Goal: Information Seeking & Learning: Learn about a topic

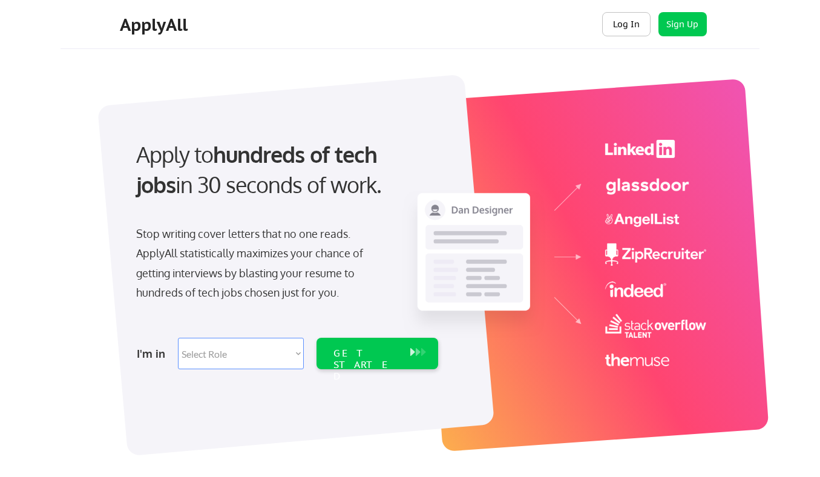
click at [631, 28] on button "Log In" at bounding box center [626, 24] width 48 height 24
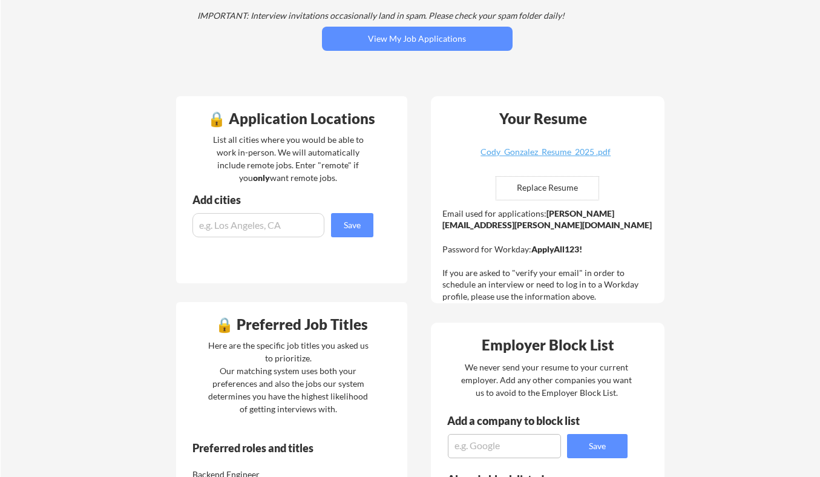
scroll to position [205, 0]
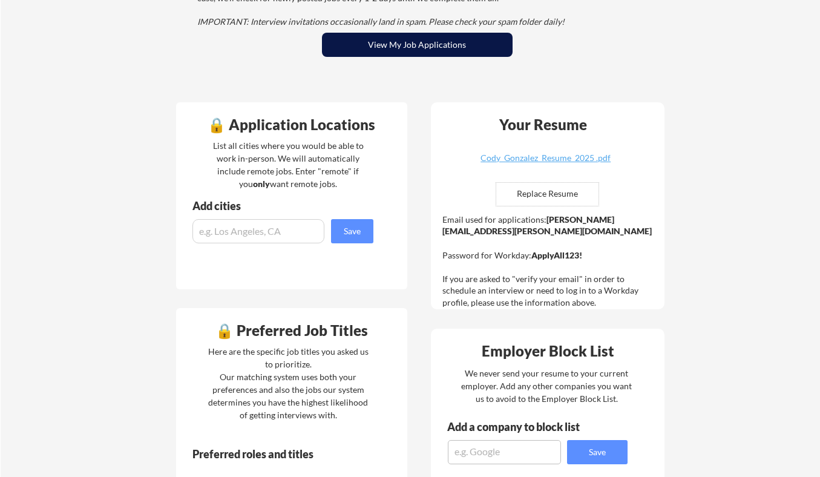
click at [425, 47] on button "View My Job Applications" at bounding box center [417, 45] width 191 height 24
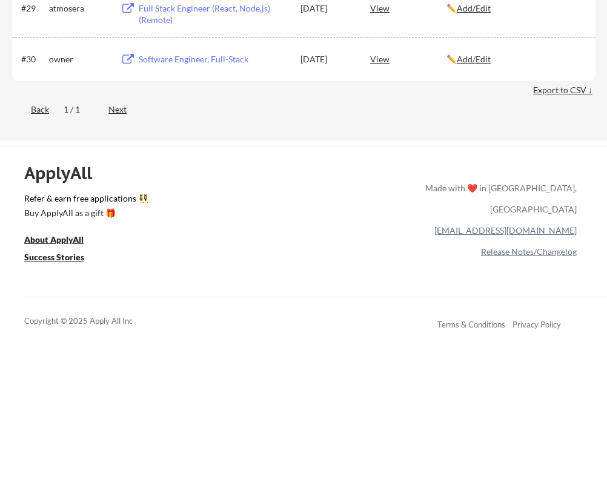
scroll to position [1468, 0]
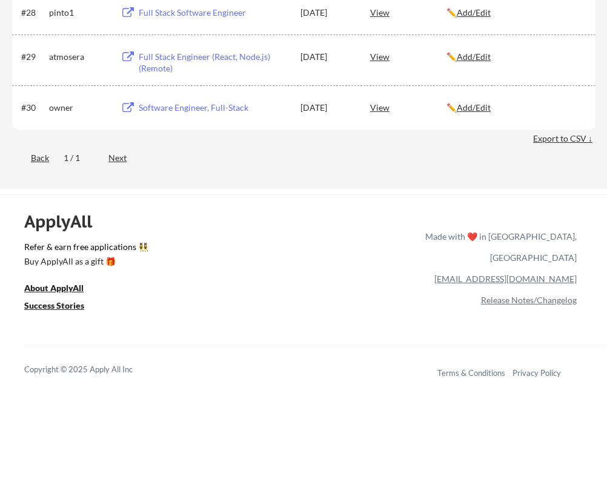
click at [388, 109] on div "View" at bounding box center [408, 107] width 76 height 22
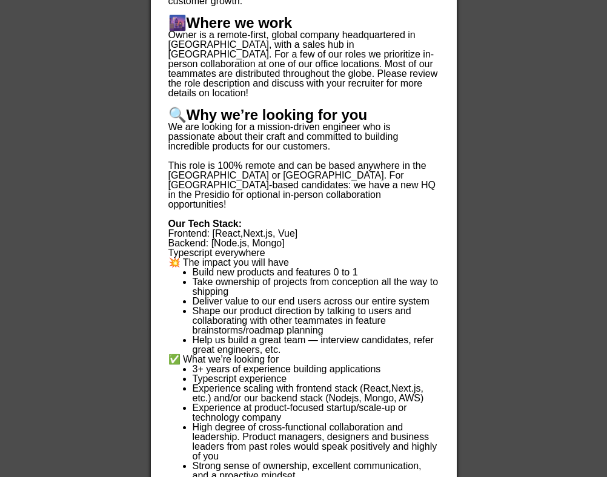
scroll to position [2172, 0]
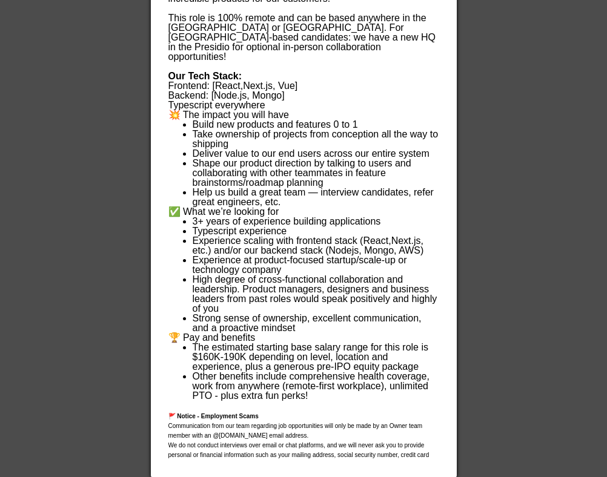
click at [318, 377] on li "Other benefits include comprehensive health coverage, work from anywhere (remot…" at bounding box center [316, 386] width 246 height 29
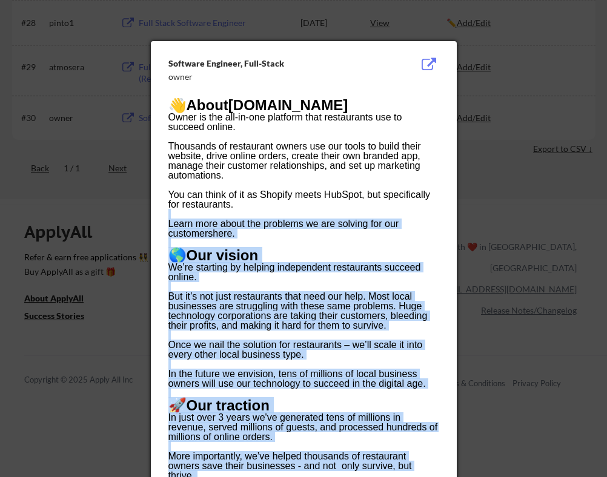
scroll to position [1446, 0]
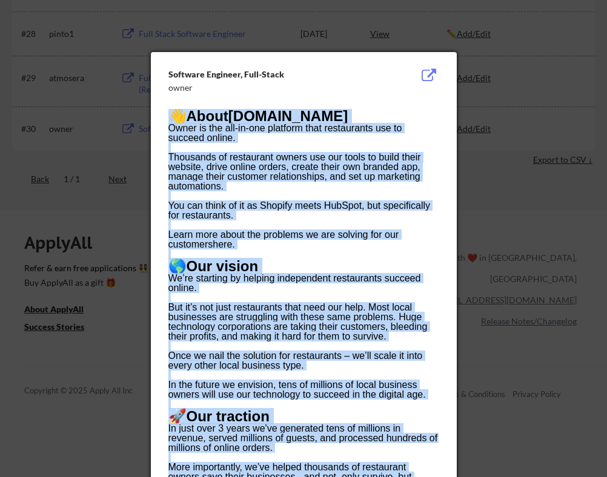
drag, startPoint x: 314, startPoint y: 374, endPoint x: 167, endPoint y: 116, distance: 296.7
copy div "👋 About Owner.com Owner is the all-in-one platform that restaurants use to succ…"
click at [425, 74] on button at bounding box center [429, 75] width 19 height 15
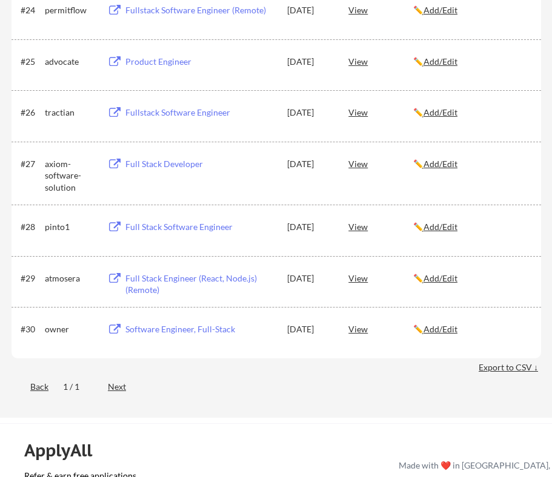
scroll to position [1428, 0]
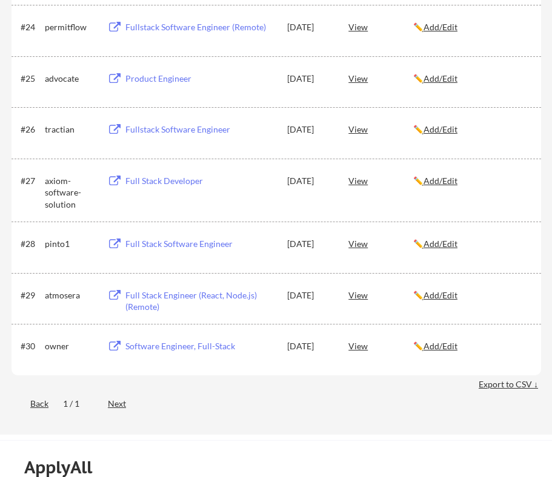
click at [364, 296] on div "View" at bounding box center [380, 295] width 65 height 22
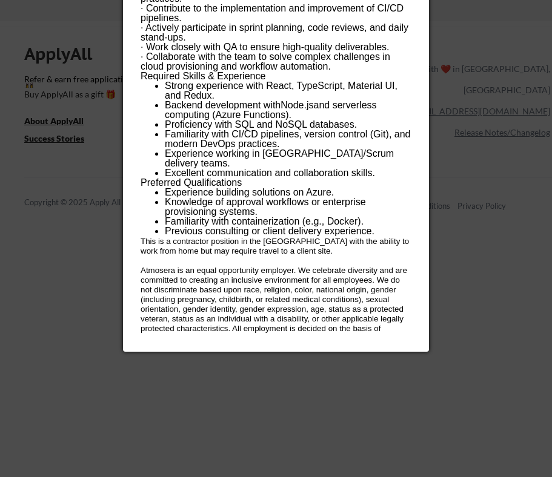
scroll to position [1833, 0]
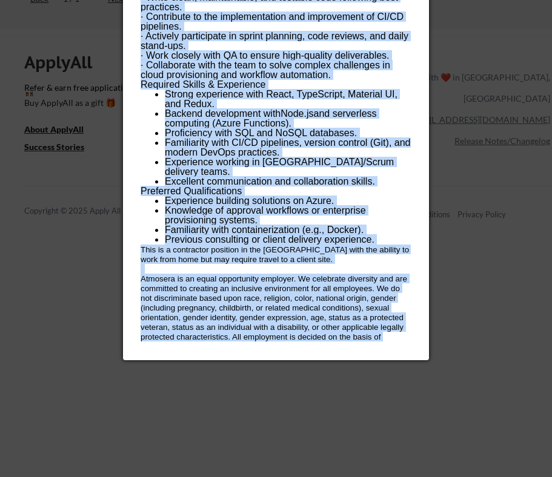
drag, startPoint x: 293, startPoint y: 344, endPoint x: 293, endPoint y: 337, distance: 6.7
copy div "Atmosera empowers businesses to redefine what's possible with modern technology…"
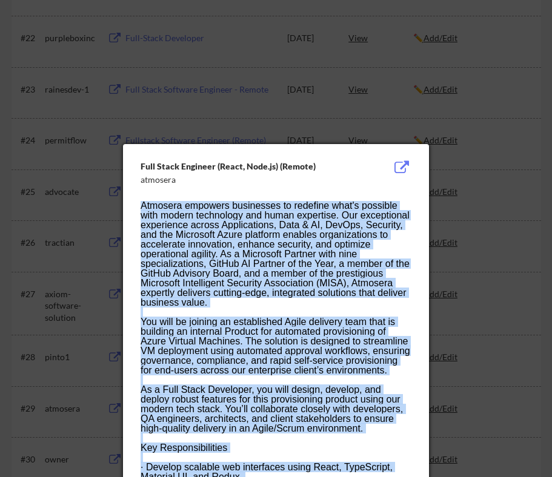
click at [233, 231] on div "Atmosera empowers businesses to redefine what's possible with modern technology…" at bounding box center [275, 254] width 270 height 107
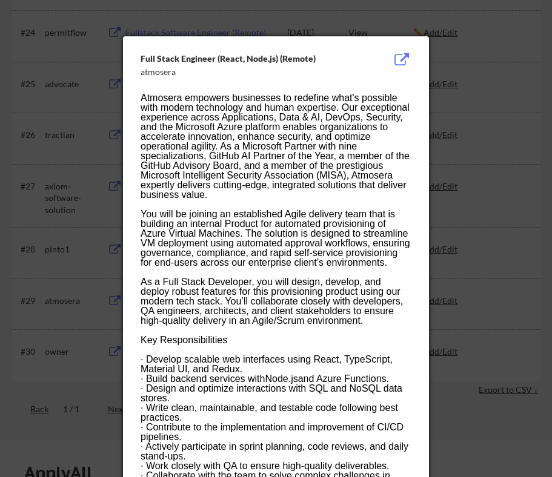
scroll to position [1394, 0]
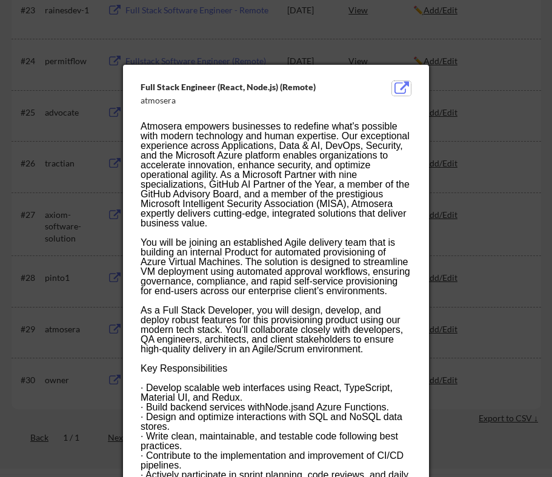
click at [466, 40] on div at bounding box center [276, 238] width 552 height 477
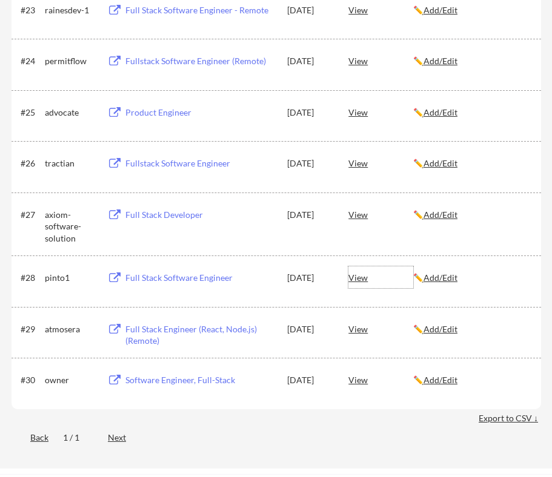
click at [357, 279] on div "View" at bounding box center [380, 277] width 65 height 22
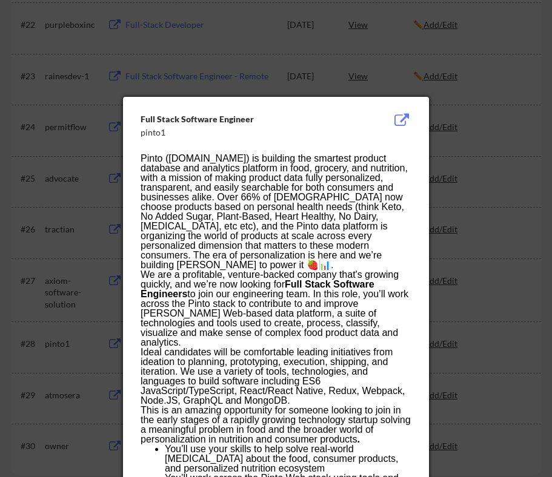
scroll to position [1328, 0]
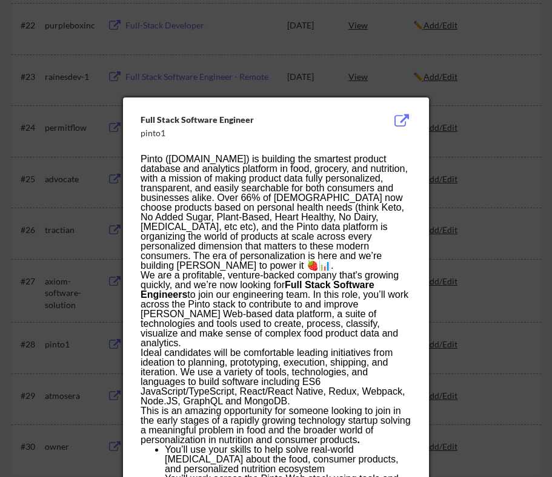
drag, startPoint x: 351, startPoint y: 421, endPoint x: 142, endPoint y: 159, distance: 336.1
copy div "Pinto (pinto.co) is building the smartest product database and analytics platfo…"
click at [471, 174] on div at bounding box center [276, 238] width 552 height 477
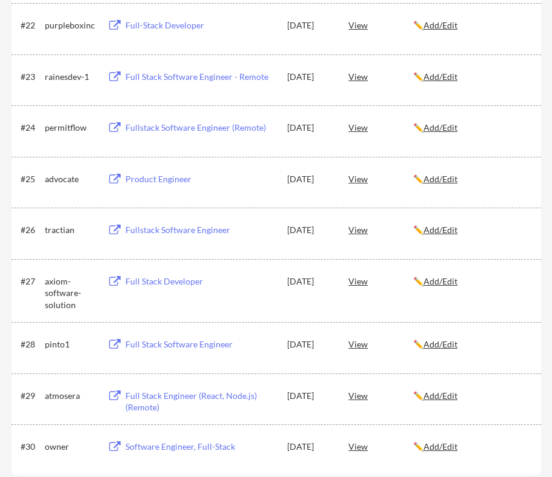
scroll to position [1330, 0]
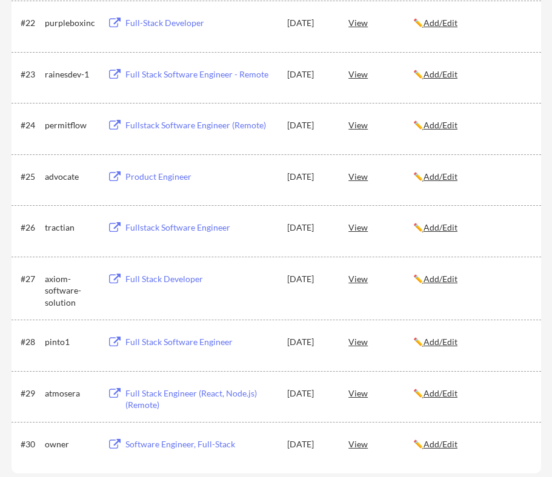
click at [363, 280] on div "View" at bounding box center [380, 279] width 65 height 22
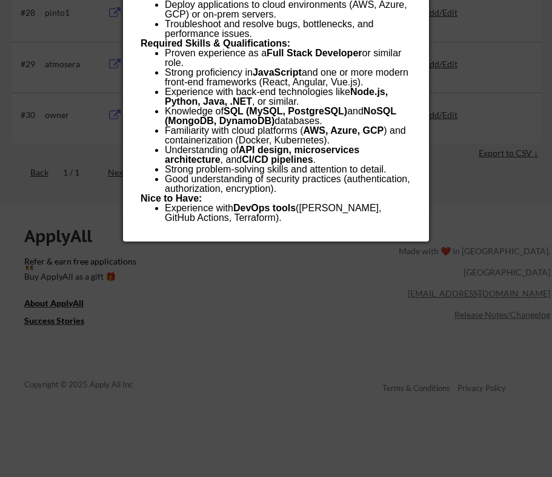
scroll to position [1606, 0]
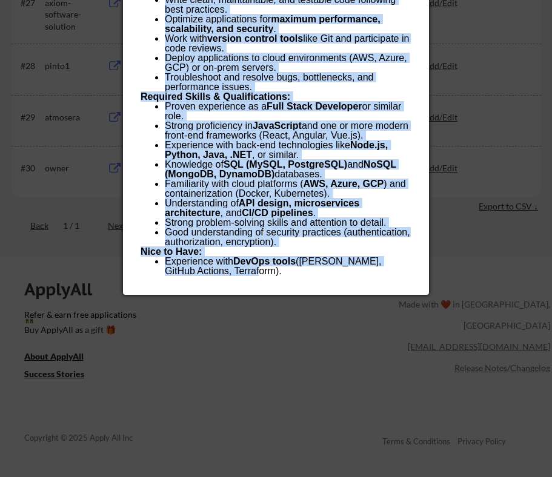
drag, startPoint x: 236, startPoint y: 280, endPoint x: 254, endPoint y: 269, distance: 21.2
click at [254, 269] on div "Full Stack Developer axiom-software-solution About the Role: We are seeking a t…" at bounding box center [276, 24] width 306 height 541
copy div "About the Role: We are seeking a talented and versatile Full Stack Developer to…"
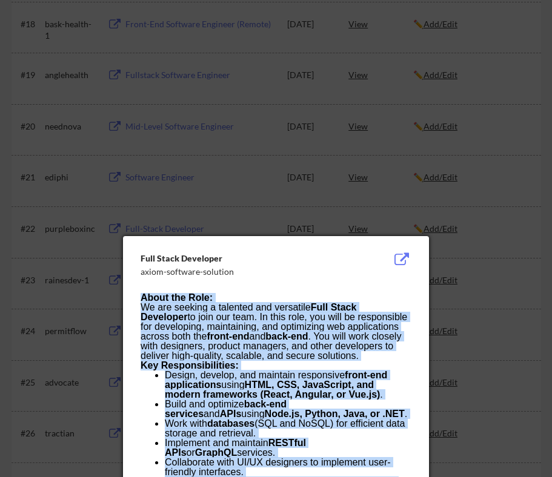
scroll to position [1112, 0]
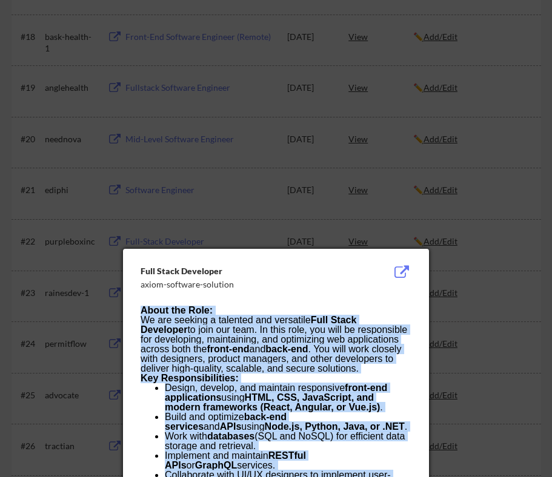
click at [403, 268] on button at bounding box center [401, 272] width 19 height 15
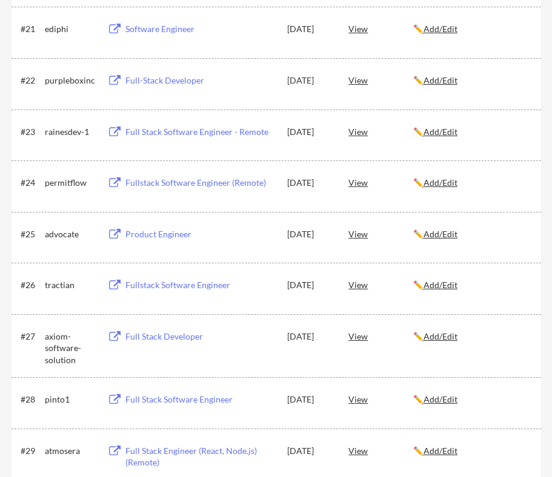
scroll to position [1275, 0]
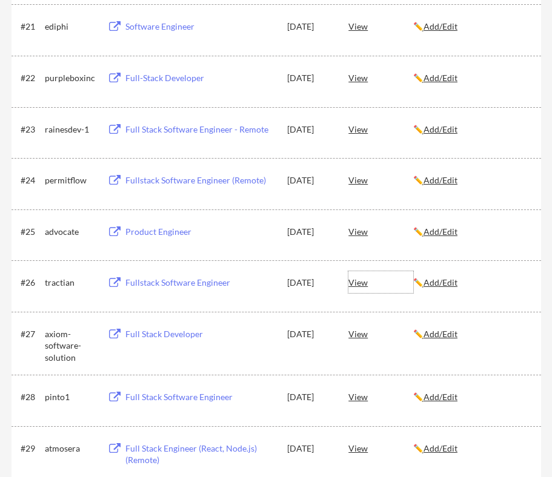
click at [361, 285] on div "View" at bounding box center [380, 282] width 65 height 22
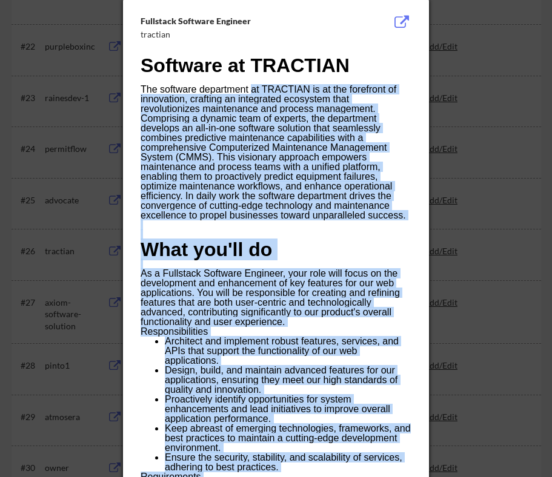
scroll to position [1293, 0]
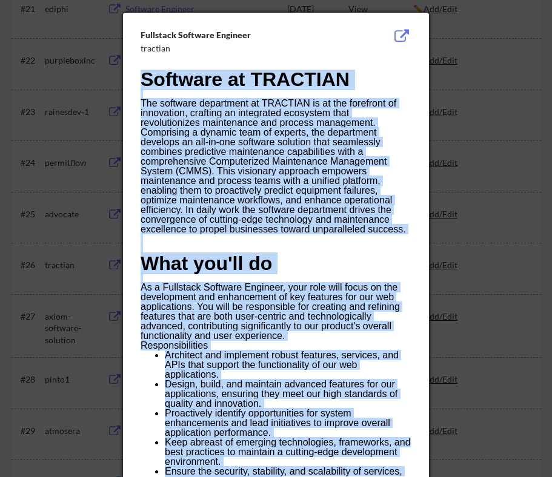
drag, startPoint x: 314, startPoint y: 200, endPoint x: 147, endPoint y: 78, distance: 207.6
click at [147, 78] on div "Software at TRACTIAN The software department at TRACTIAN is at the forefront of…" at bounding box center [275, 448] width 270 height 756
copy div "Software at TRACTIAN The software department at TRACTIAN is at the forefront of…"
click at [402, 36] on button at bounding box center [401, 36] width 19 height 15
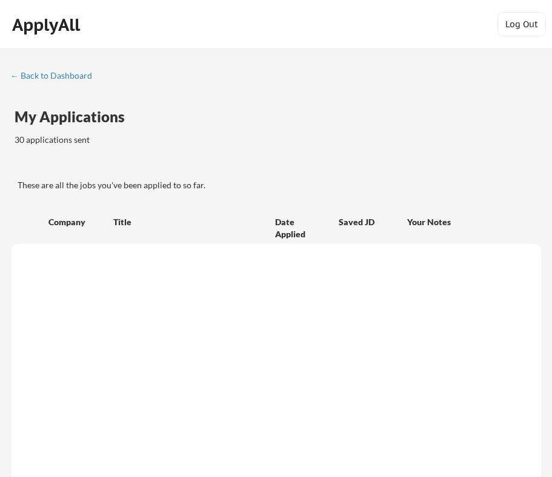
scroll to position [1249, 0]
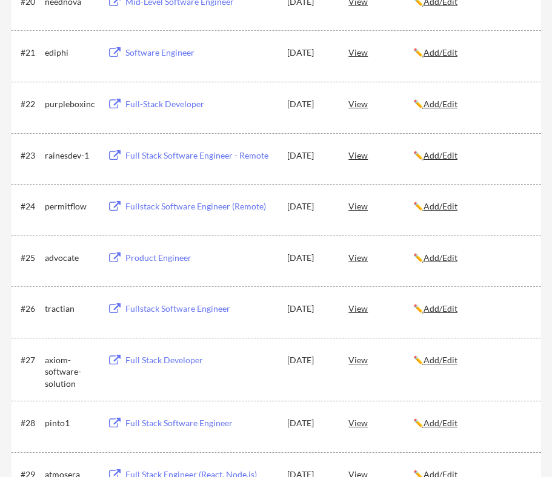
click at [357, 254] on div "View" at bounding box center [380, 257] width 65 height 22
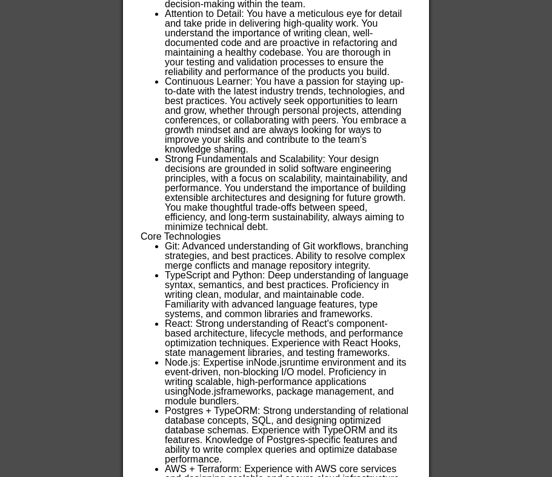
scroll to position [2186, 0]
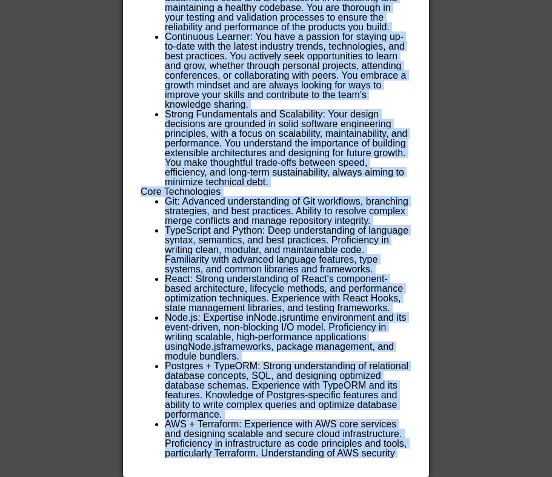
drag, startPoint x: 345, startPoint y: 458, endPoint x: 338, endPoint y: 455, distance: 8.1
copy div "Advocate is a mission-driven technology company revolutionizing the way America…"
click at [192, 187] on h3 "Core Technologies" at bounding box center [275, 192] width 270 height 10
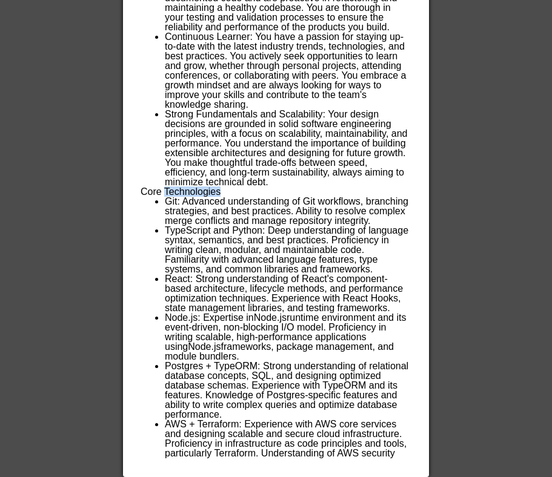
click at [192, 187] on h3 "Core Technologies" at bounding box center [275, 192] width 270 height 10
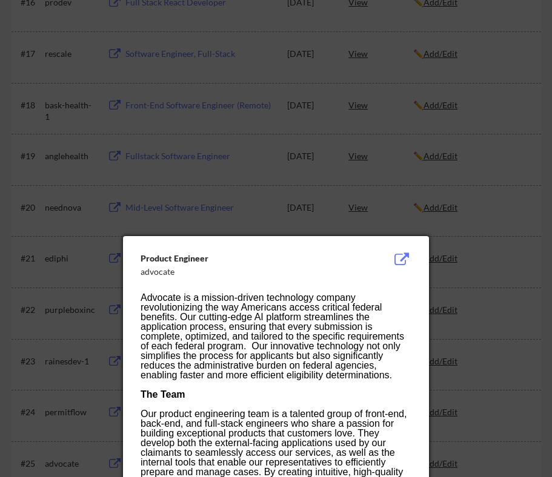
scroll to position [985, 0]
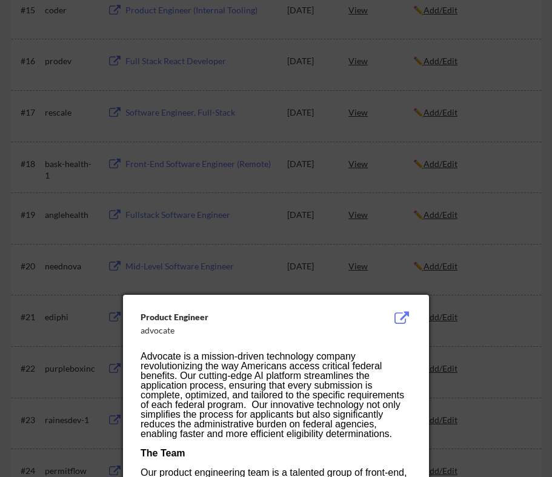
click at [401, 314] on button at bounding box center [401, 318] width 19 height 15
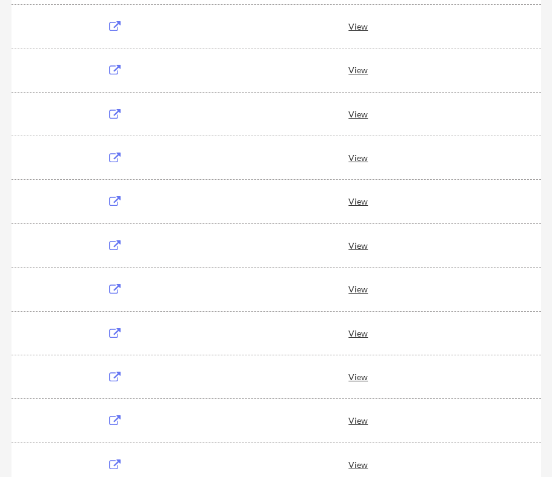
scroll to position [1249, 0]
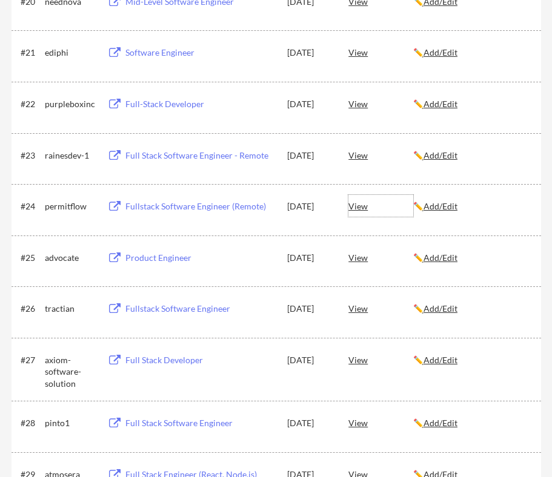
click at [360, 208] on div "View" at bounding box center [380, 206] width 65 height 22
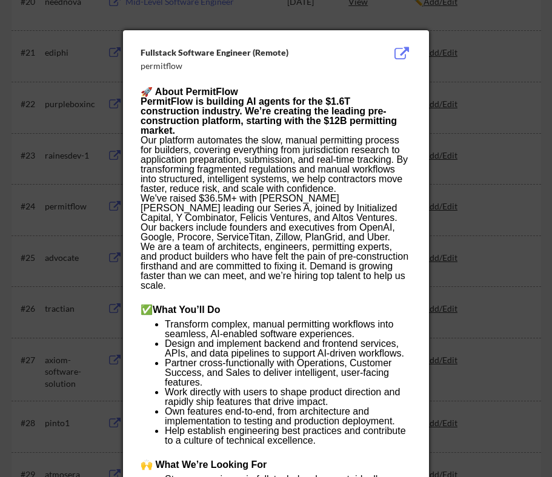
click at [326, 233] on p "We've raised $36.5M+ with Kleiner Perkins leading our Series A, joined by Initi…" at bounding box center [275, 218] width 270 height 48
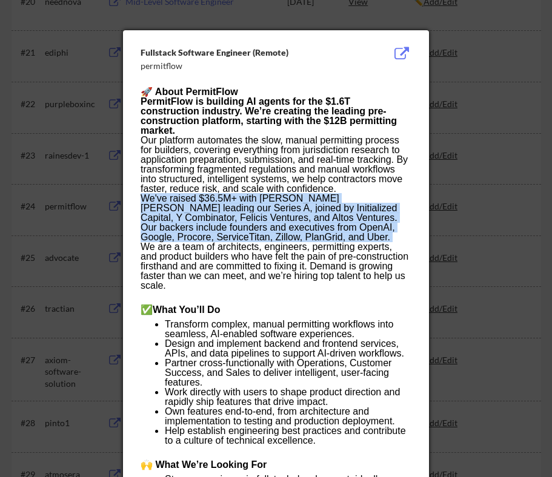
click at [326, 233] on p "We've raised $36.5M+ with Kleiner Perkins leading our Series A, joined by Initi…" at bounding box center [275, 218] width 270 height 48
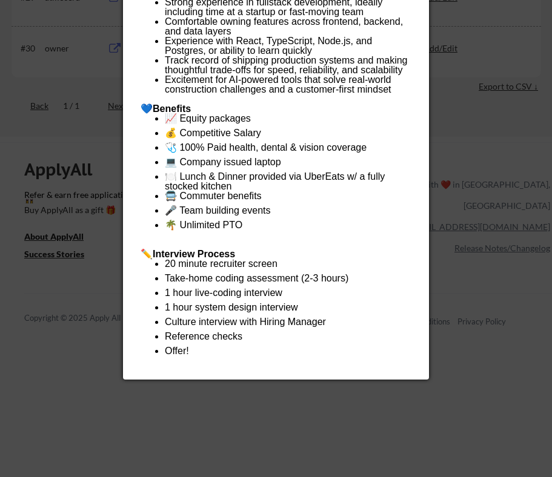
scroll to position [1736, 0]
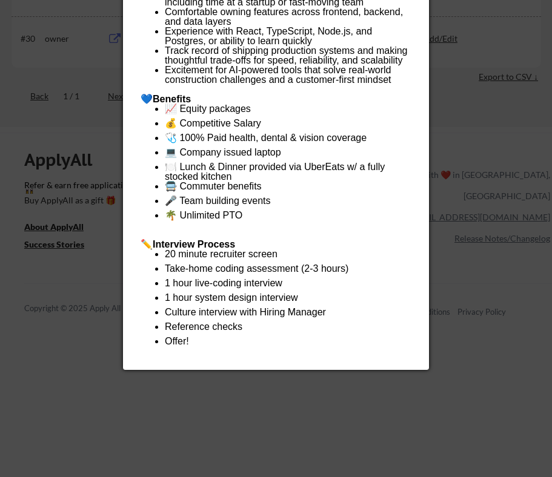
click at [242, 341] on p "Offer!" at bounding box center [288, 344] width 246 height 15
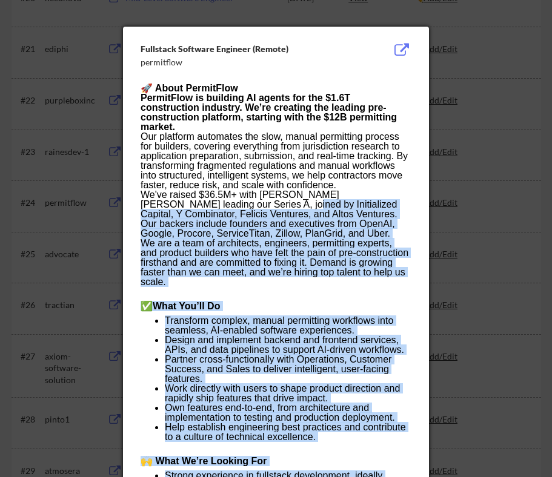
scroll to position [1250, 0]
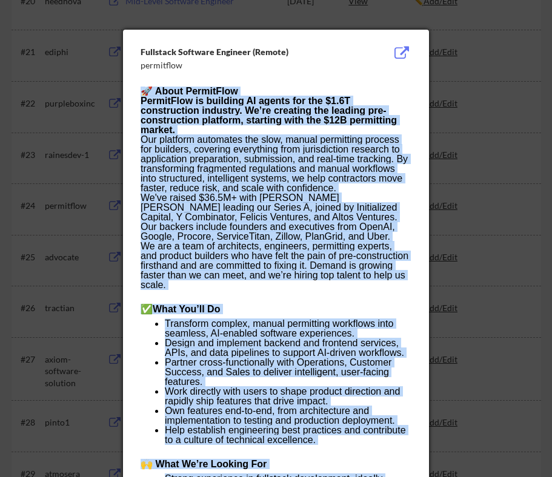
drag, startPoint x: 220, startPoint y: 337, endPoint x: 140, endPoint y: 94, distance: 256.4
click at [140, 94] on div "🚀 About PermitFlow PermitFlow is building AI agents for the $1.6T construction …" at bounding box center [275, 462] width 270 height 751
copy div "🚀 About PermitFlow PermitFlow is building AI agents for the $1.6T construction …"
click at [400, 55] on button at bounding box center [401, 53] width 19 height 15
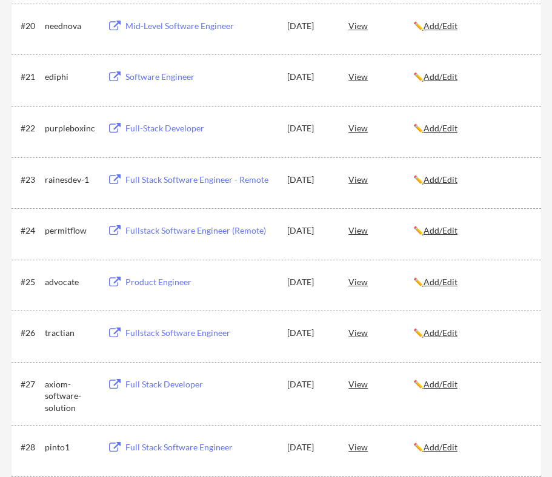
scroll to position [1223, 0]
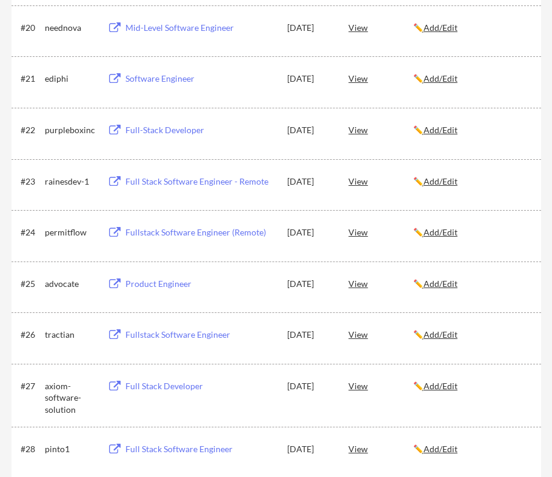
click at [355, 183] on div "View" at bounding box center [380, 181] width 65 height 22
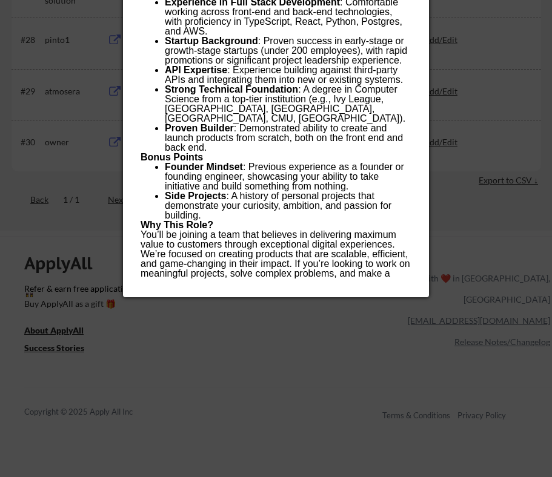
scroll to position [1636, 0]
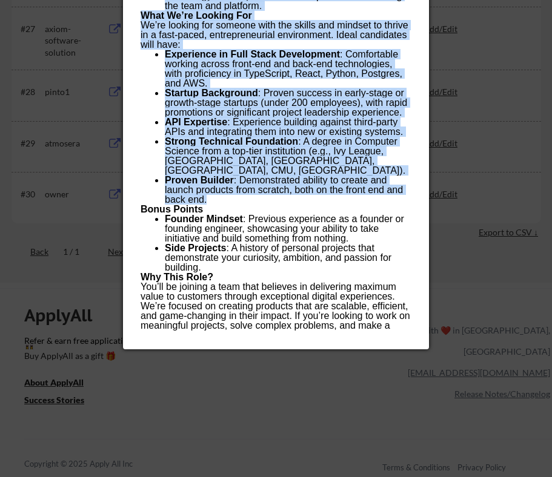
scroll to position [1566, 0]
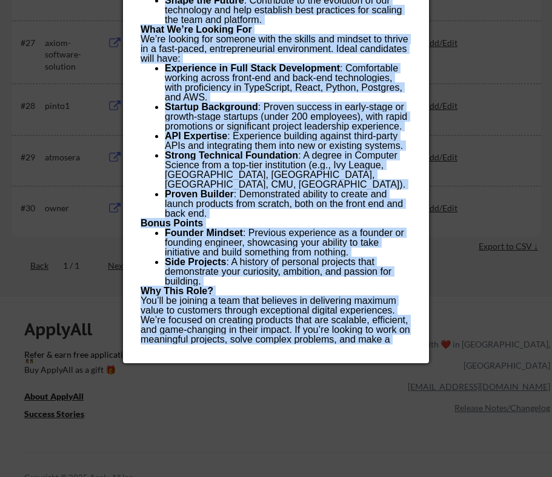
drag, startPoint x: 339, startPoint y: 277, endPoint x: 363, endPoint y: 341, distance: 67.8
click at [363, 341] on div "Full Stack Software Engineer - Remote rainesdev-1 We’re seeking a highly skille…" at bounding box center [276, 25] width 306 height 676
copy div "Lo’ip dolorsi a consec adipisc Elit Seddo Eiusmodt inci utl etdolor mag aliqu e…"
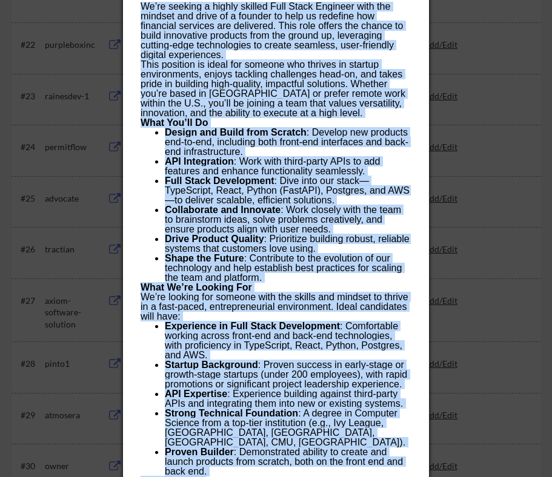
scroll to position [1067, 0]
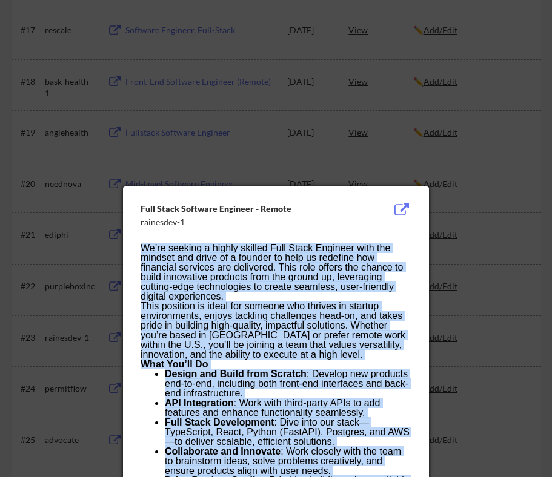
click at [401, 211] on button at bounding box center [401, 210] width 19 height 15
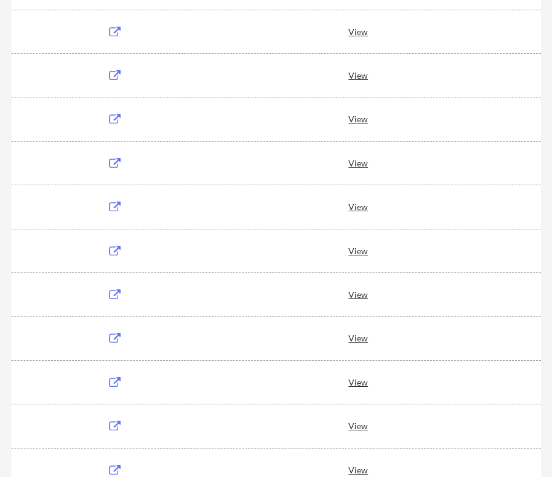
scroll to position [1249, 0]
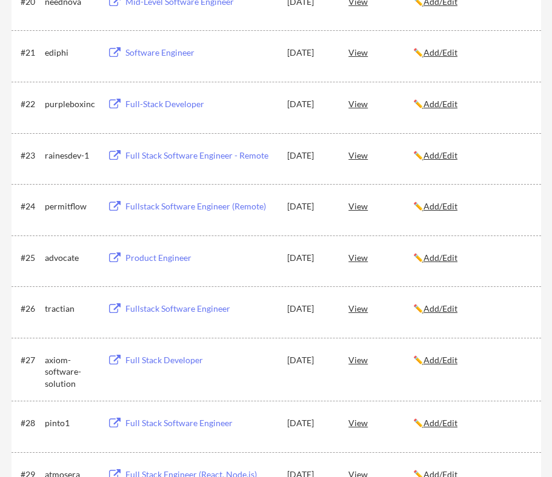
click at [366, 105] on div "View" at bounding box center [380, 104] width 65 height 22
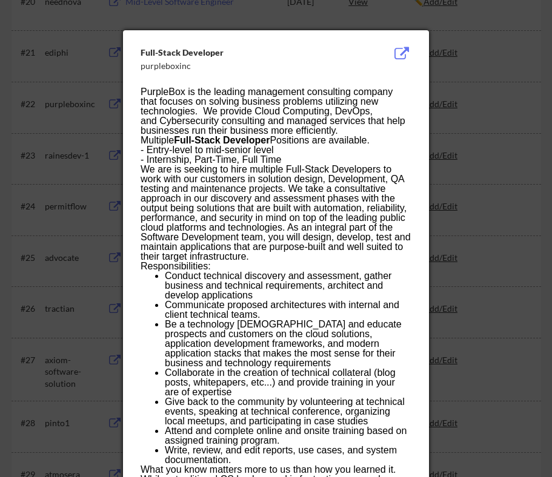
click at [332, 235] on p "We are is seeking to hire multiple Full-Stack Developers to work with our custo…" at bounding box center [275, 213] width 270 height 97
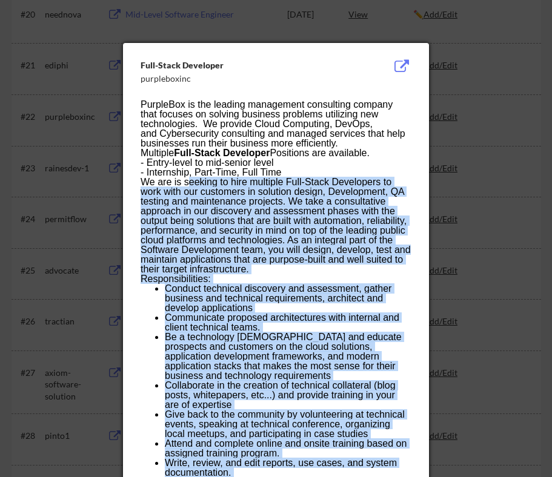
scroll to position [1235, 0]
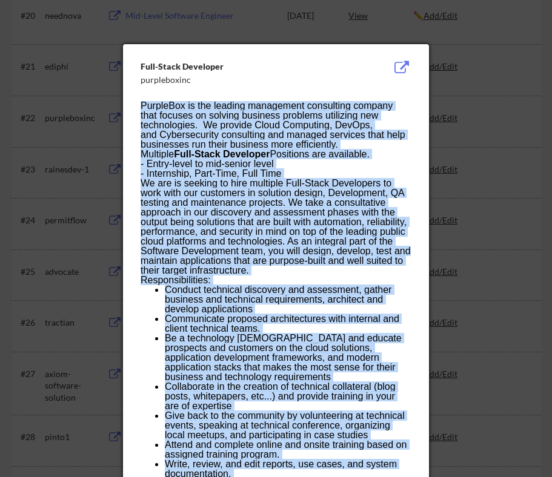
drag, startPoint x: 191, startPoint y: 385, endPoint x: 140, endPoint y: 116, distance: 274.3
click at [140, 116] on div "Full-Stack Developer purpleboxinc PurpleBox is the leading management consultin…" at bounding box center [276, 426] width 306 height 764
copy div "PurpleBox is the leading management consulting company that focuses on solving …"
click at [395, 65] on button at bounding box center [401, 68] width 19 height 15
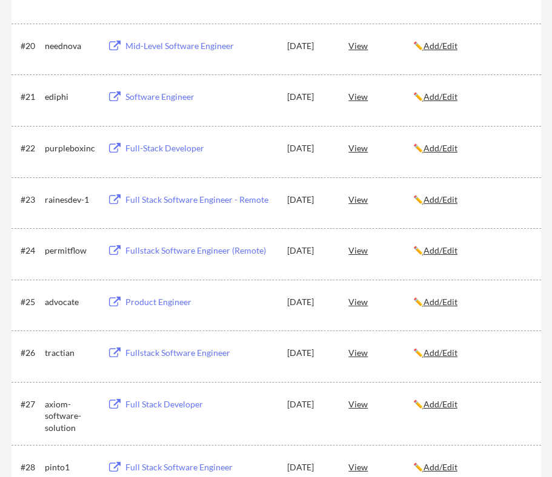
scroll to position [1193, 0]
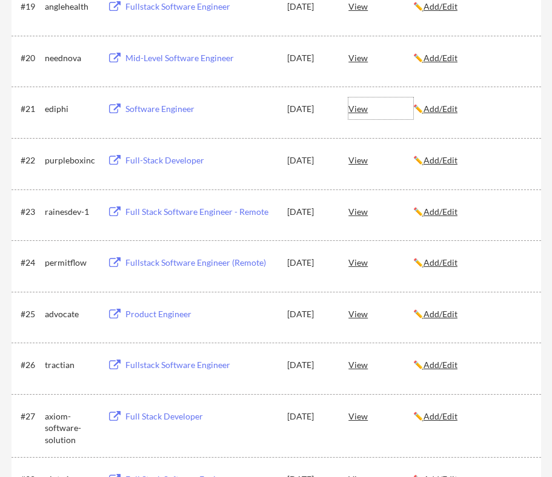
click at [352, 110] on div "View" at bounding box center [380, 108] width 65 height 22
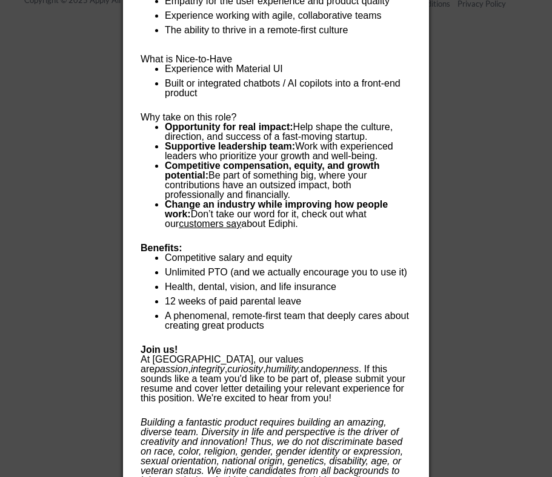
scroll to position [2152, 0]
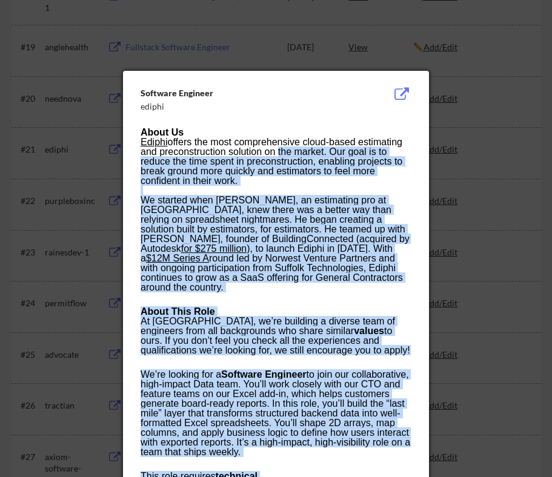
scroll to position [1150, 0]
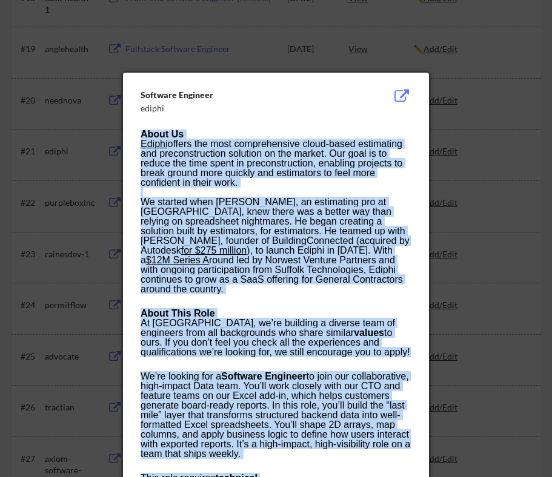
drag, startPoint x: 399, startPoint y: 391, endPoint x: 140, endPoint y: 140, distance: 360.5
copy div "About Us Ediphi offers the most comprehensive cloud-based estimating and precon…"
click at [401, 96] on button at bounding box center [401, 96] width 19 height 15
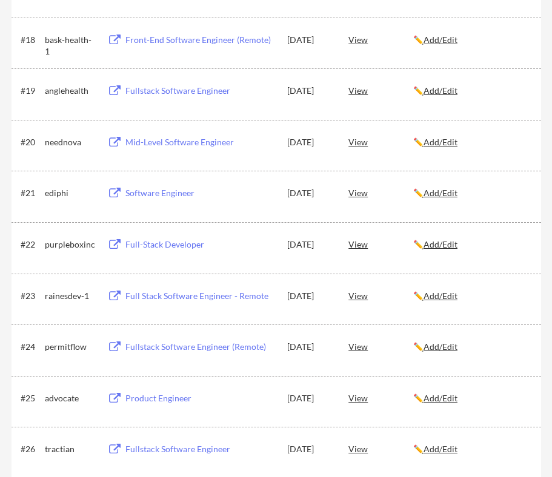
scroll to position [1105, 0]
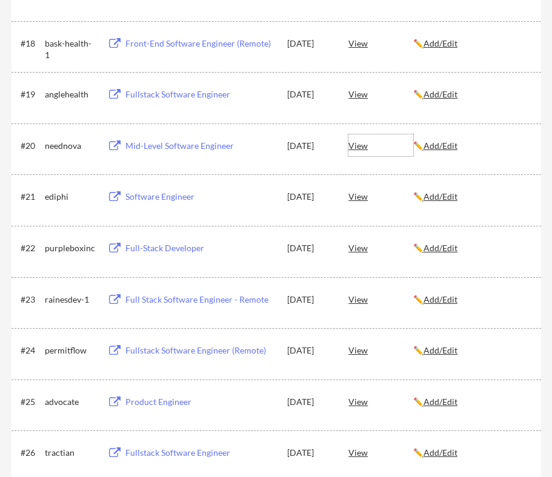
click at [350, 147] on div "View" at bounding box center [380, 145] width 65 height 22
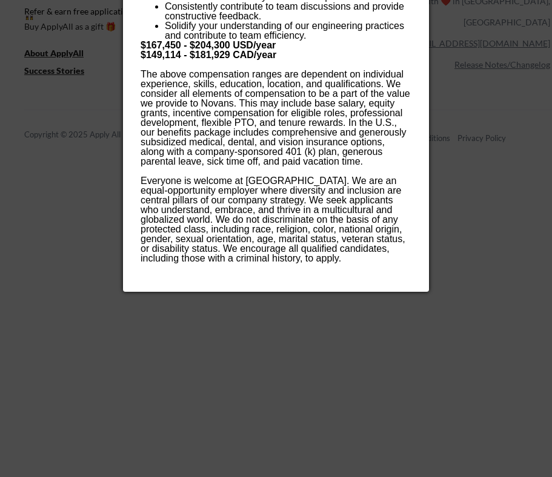
scroll to position [1922, 0]
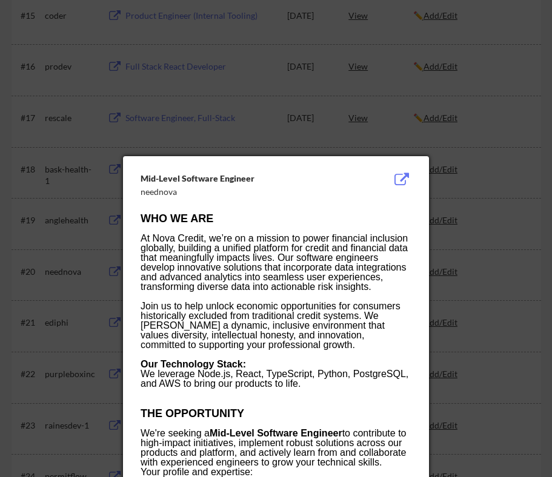
scroll to position [868, 0]
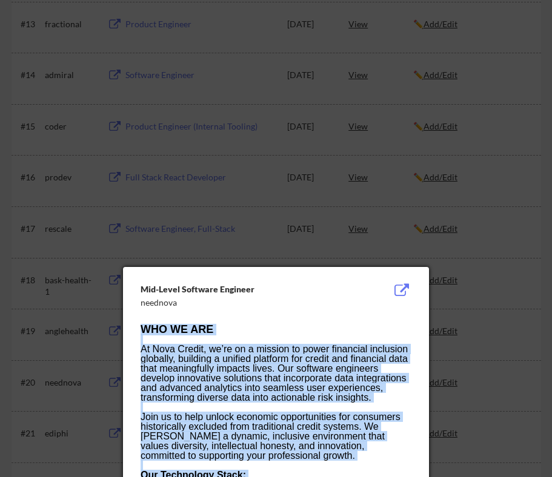
drag, startPoint x: 357, startPoint y: 257, endPoint x: 150, endPoint y: 319, distance: 216.7
copy div "WHO WE ARE At Nova Credit, we’re on a mission to power financial inclusion glob…"
click at [404, 288] on button at bounding box center [401, 290] width 19 height 15
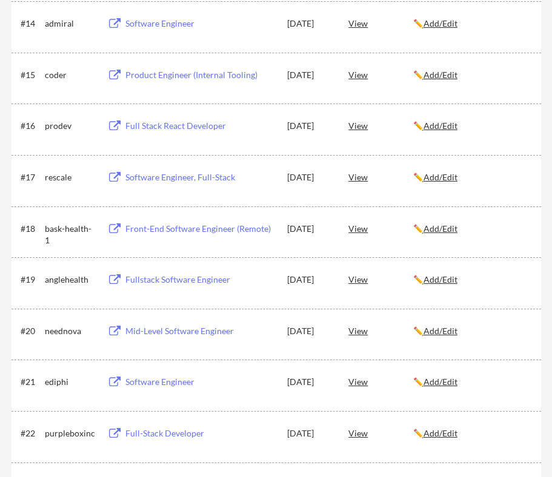
scroll to position [919, 0]
click at [362, 279] on div "View" at bounding box center [380, 280] width 65 height 22
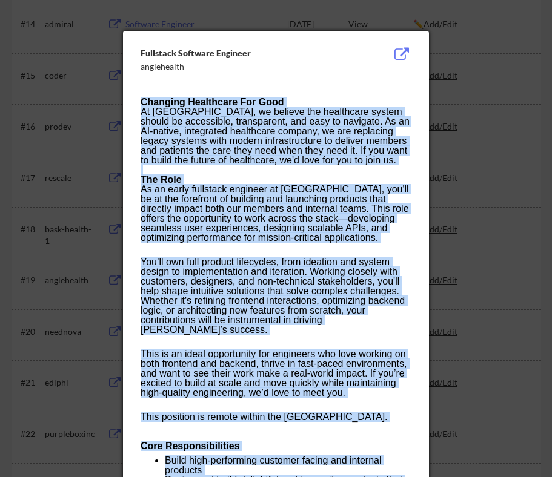
drag, startPoint x: 224, startPoint y: 353, endPoint x: 143, endPoint y: 97, distance: 267.9
copy div "Loremips Dolorsitam Con Adip El Seddo Eiusmo, te incidid utl etdolorema aliqua …"
click at [398, 57] on button at bounding box center [401, 54] width 19 height 15
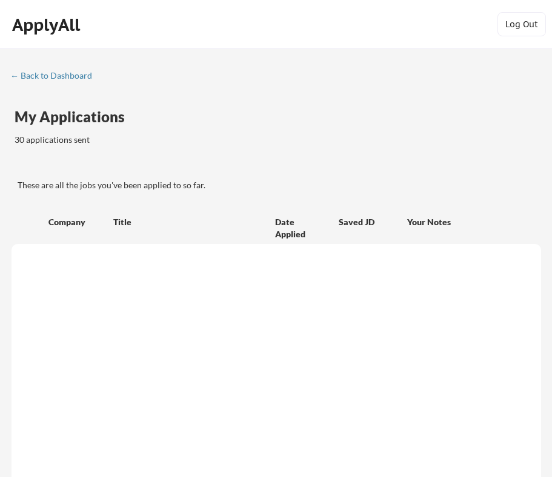
scroll to position [919, 0]
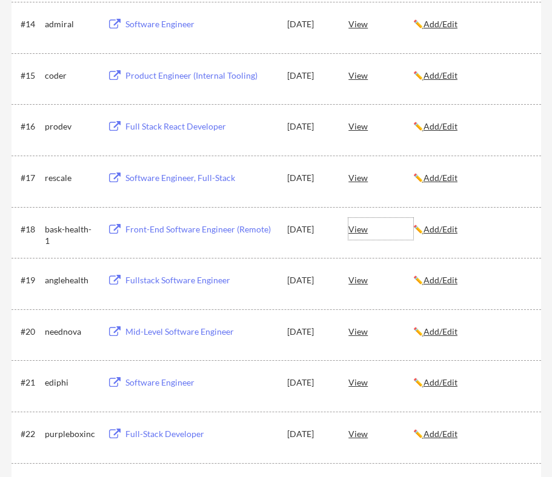
click at [354, 227] on div "View" at bounding box center [380, 229] width 65 height 22
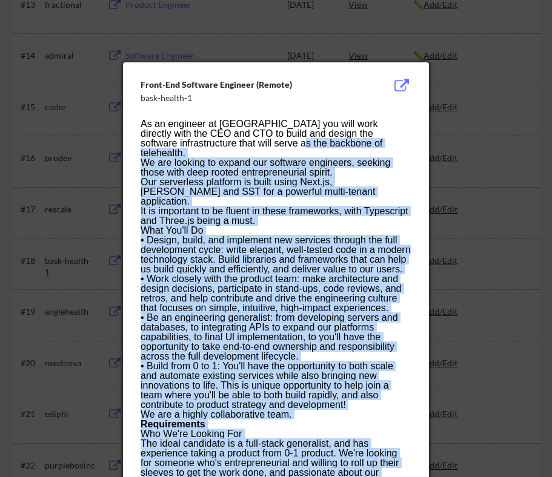
scroll to position [877, 0]
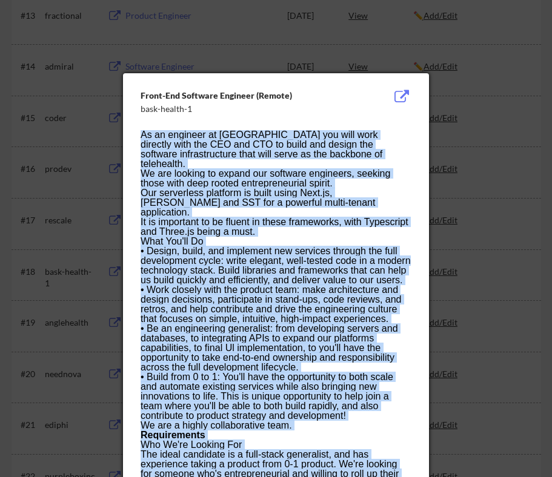
drag, startPoint x: 237, startPoint y: 201, endPoint x: 141, endPoint y: 134, distance: 116.9
click at [141, 134] on div "As an engineer at Bask you will work directly with the CEO and CTO to build and…" at bounding box center [275, 367] width 270 height 475
copy div "As an engineer at Bask you will work directly with the CEO and CTO to build and…"
click at [400, 96] on button at bounding box center [401, 97] width 19 height 15
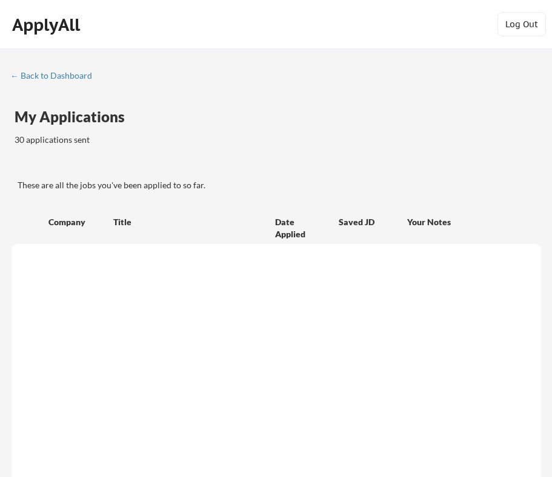
scroll to position [877, 0]
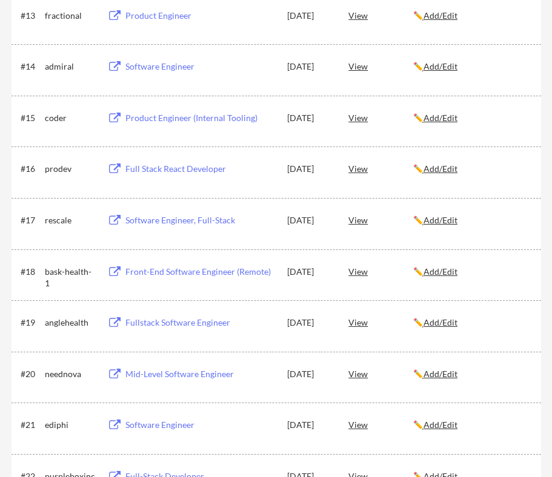
click at [355, 225] on div "View" at bounding box center [380, 220] width 65 height 22
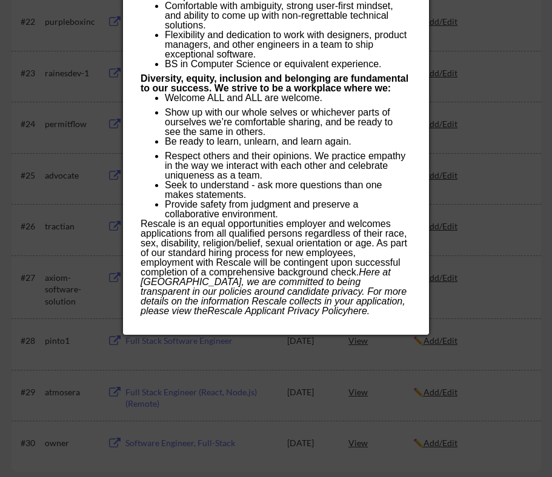
scroll to position [1357, 0]
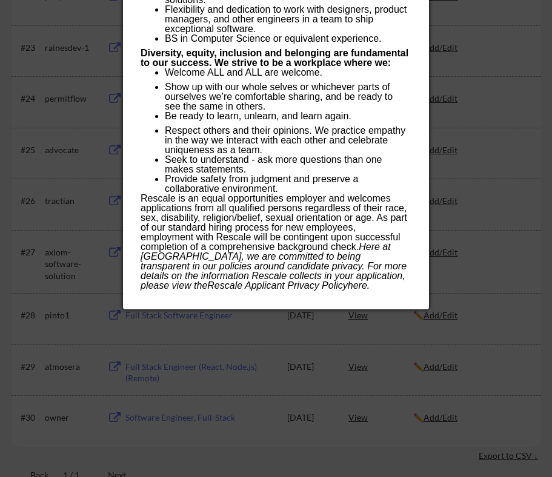
click at [273, 285] on p "Rescale is an equal opportunities employer and welcomes applications from all q…" at bounding box center [275, 242] width 270 height 97
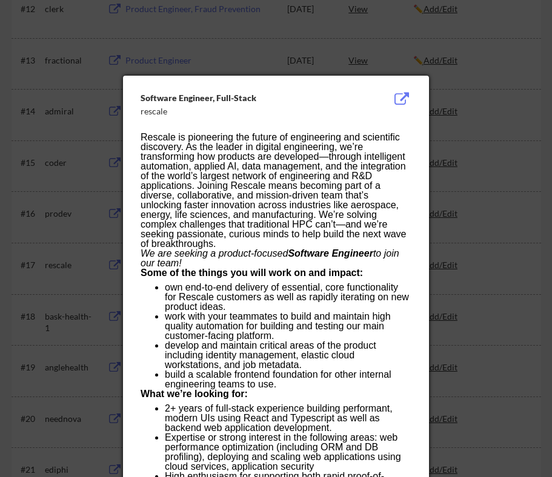
scroll to position [828, 0]
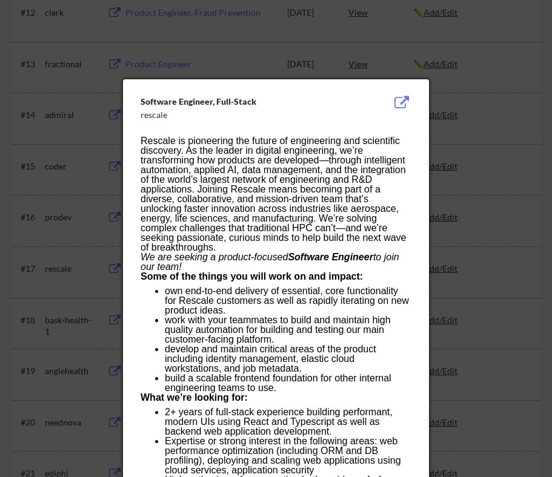
drag, startPoint x: 273, startPoint y: 285, endPoint x: 147, endPoint y: 142, distance: 190.9
click at [147, 142] on div "Rescale is pioneering the future of engineering and scientific discovery. As th…" at bounding box center [275, 477] width 270 height 683
copy div "Rescale is pioneering the future of engineering and scientific discovery. As th…"
click at [401, 102] on button at bounding box center [401, 103] width 19 height 15
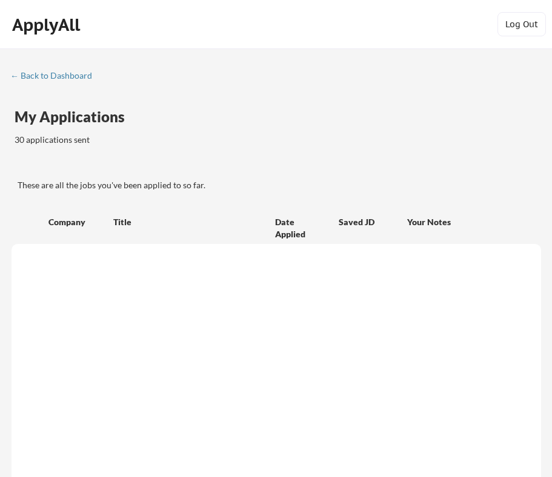
scroll to position [828, 0]
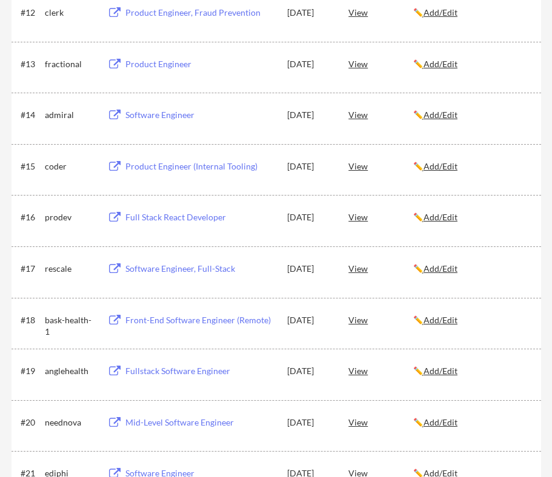
click at [356, 219] on div "View" at bounding box center [380, 217] width 65 height 22
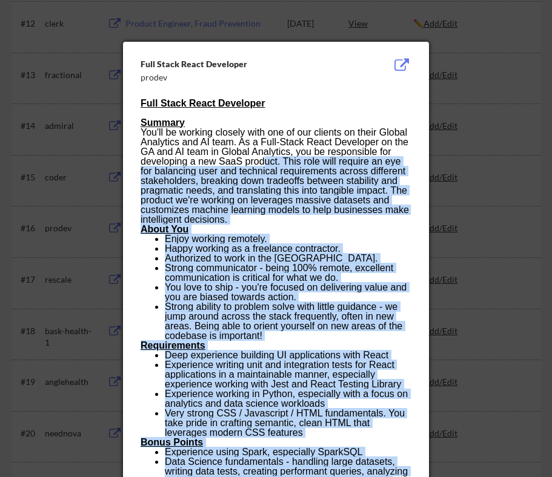
scroll to position [805, 0]
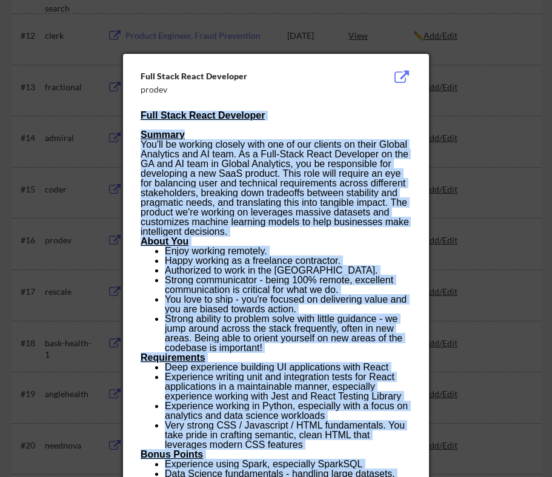
drag, startPoint x: 307, startPoint y: 265, endPoint x: 139, endPoint y: 131, distance: 215.0
click at [139, 132] on div "Full Stack React Developer prodev Full Stack React Developer Summary You'll be …" at bounding box center [276, 358] width 306 height 609
copy div "Full Stack React Developer Summary You'll be working closely with one of our cl…"
click at [400, 71] on button at bounding box center [401, 77] width 19 height 15
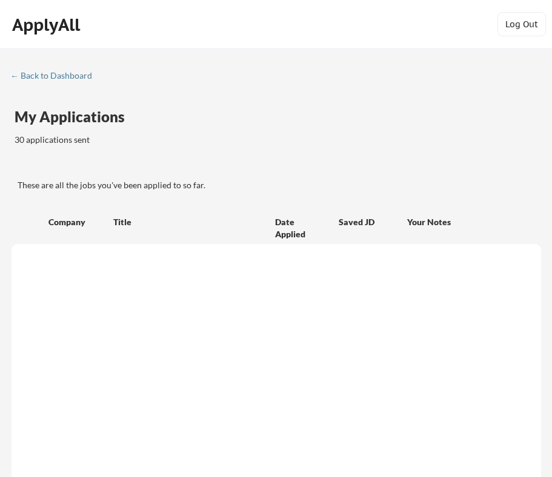
scroll to position [805, 0]
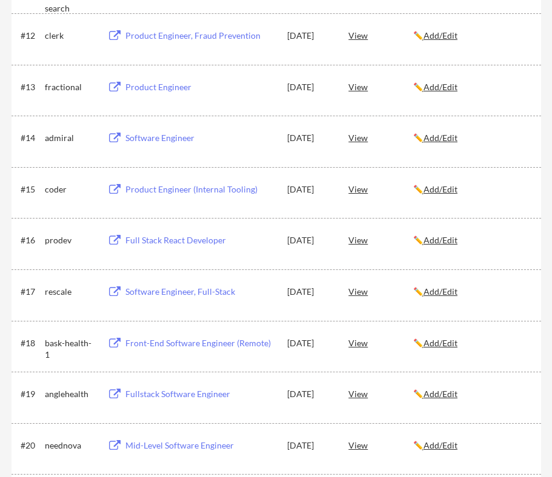
click at [358, 188] on div "View" at bounding box center [380, 189] width 65 height 22
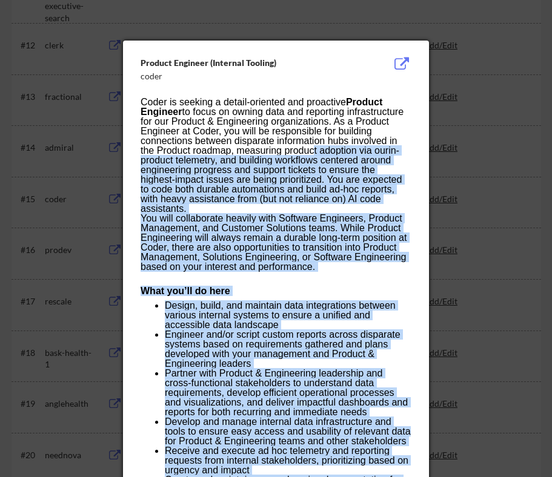
scroll to position [795, 0]
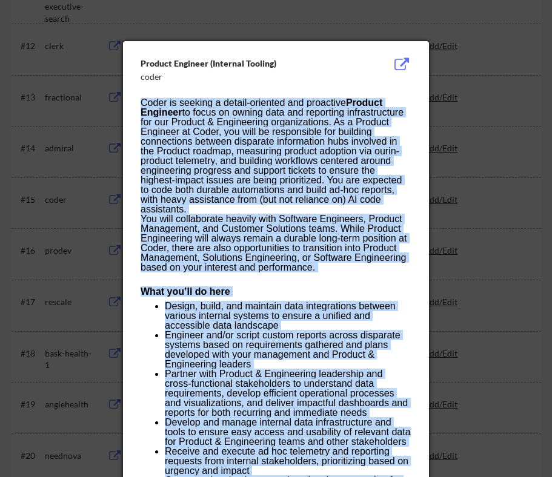
drag, startPoint x: 320, startPoint y: 343, endPoint x: 140, endPoint y: 98, distance: 303.2
copy div "Coder is seeking a detail-oriented and proactive Product Engineer to focus on o…"
click at [400, 61] on button at bounding box center [401, 65] width 19 height 15
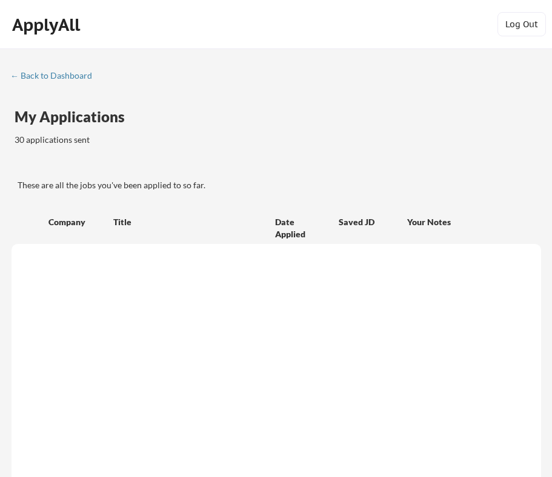
scroll to position [795, 0]
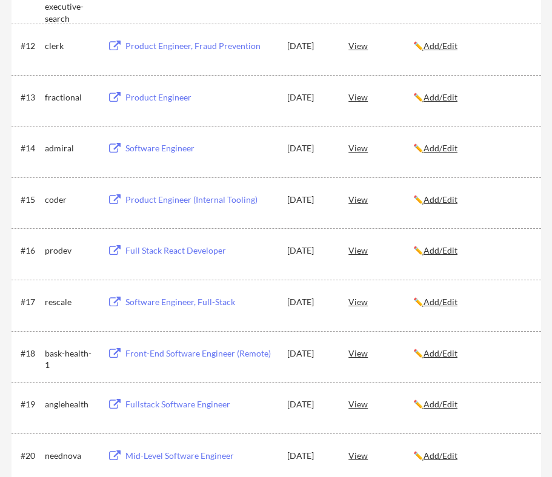
click at [364, 147] on div "View" at bounding box center [380, 148] width 65 height 22
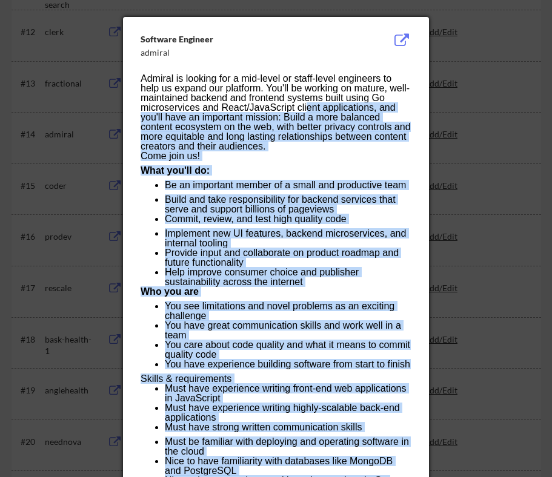
scroll to position [798, 0]
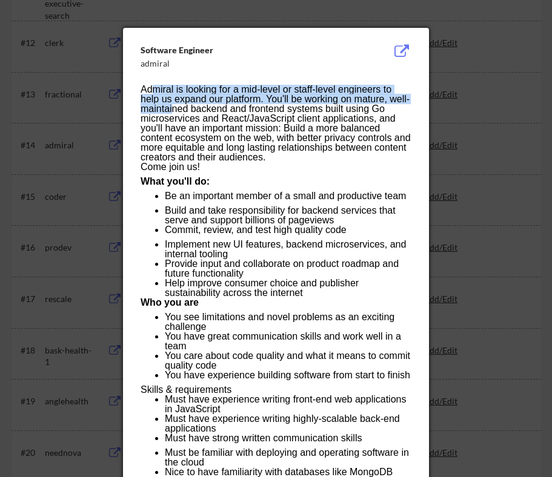
drag, startPoint x: 386, startPoint y: 286, endPoint x: 173, endPoint y: 107, distance: 278.9
click at [173, 107] on div "Admiral is looking for a mid-level or staff-level engineers to help us expand o…" at bounding box center [275, 460] width 270 height 751
click at [173, 106] on p "Admiral is looking for a mid-level or staff-level engineers to help us expand o…" at bounding box center [275, 124] width 270 height 78
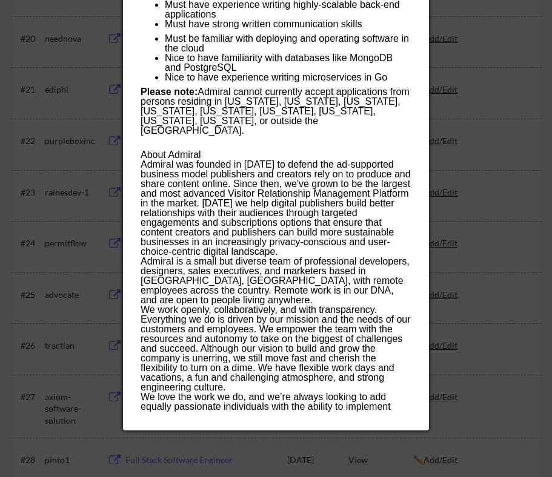
scroll to position [1215, 0]
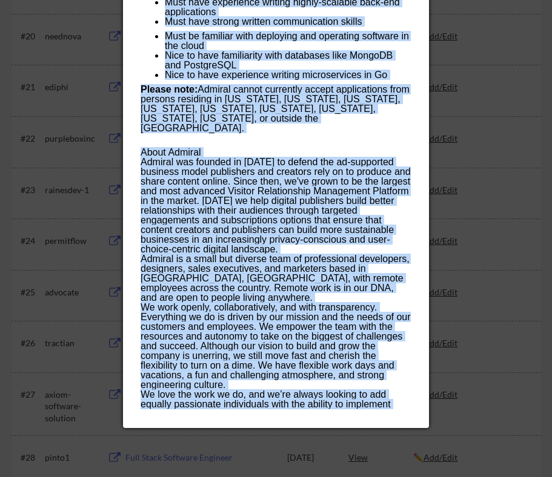
drag, startPoint x: 141, startPoint y: 88, endPoint x: 382, endPoint y: 405, distance: 398.4
click at [382, 405] on div "Admiral is looking for a mid-level or staff-level engineers to help us expand o…" at bounding box center [275, 43] width 270 height 751
copy div "Admiral is looking for a mid-level or staff-level engineers to help us expand o…"
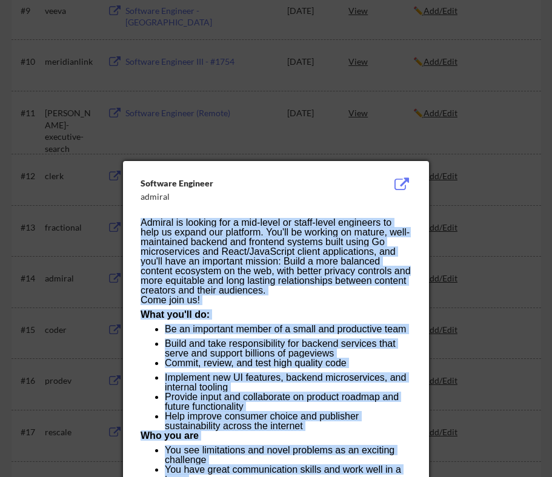
scroll to position [662, 0]
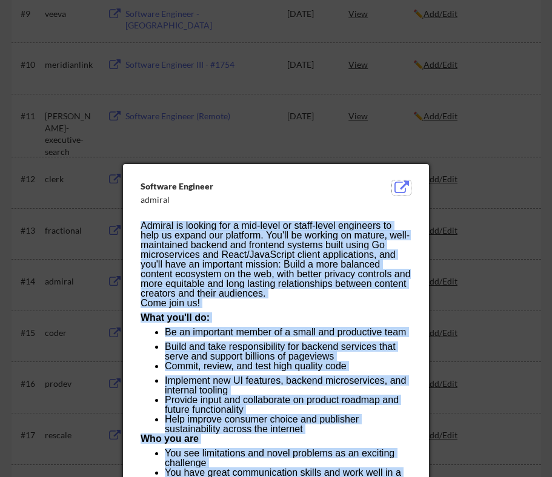
click at [397, 187] on button at bounding box center [401, 187] width 19 height 15
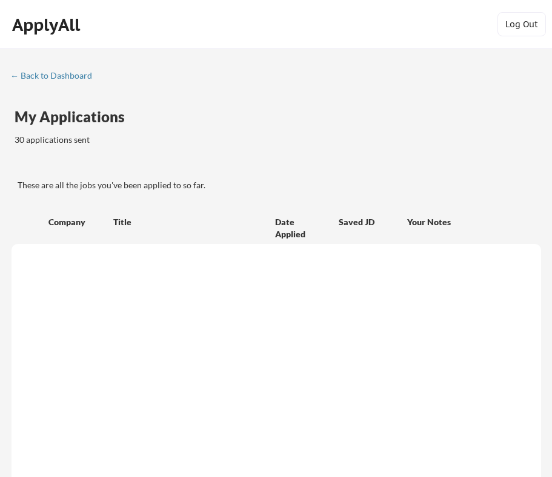
scroll to position [662, 0]
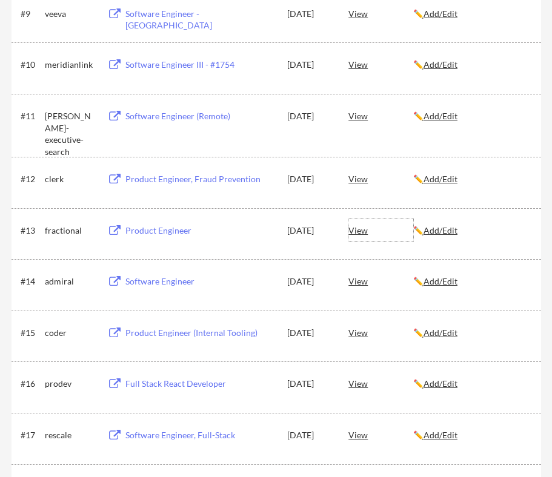
click at [360, 233] on div "View" at bounding box center [380, 230] width 65 height 22
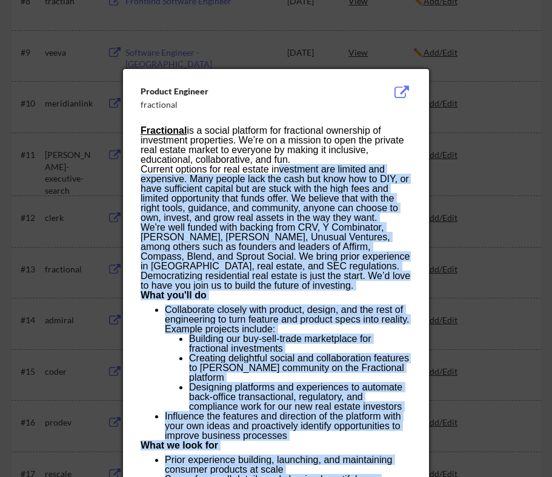
scroll to position [602, 0]
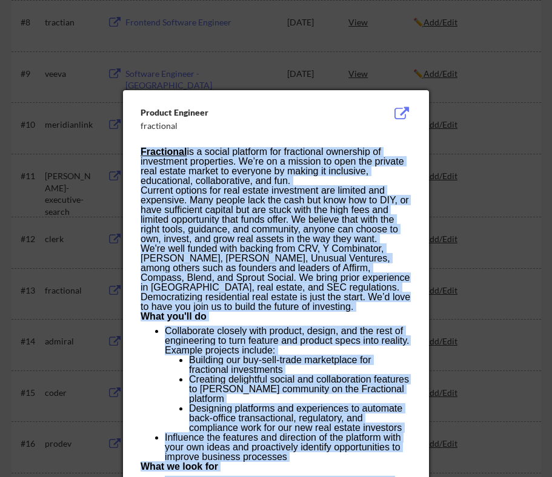
drag, startPoint x: 354, startPoint y: 370, endPoint x: 138, endPoint y: 153, distance: 306.1
click at [138, 153] on div "Product Engineer fractional Fractional is a social platform for fractional owne…" at bounding box center [276, 479] width 306 height 778
copy div "Fractional is a social platform for fractional ownership of investment properti…"
click at [397, 108] on button at bounding box center [401, 114] width 19 height 15
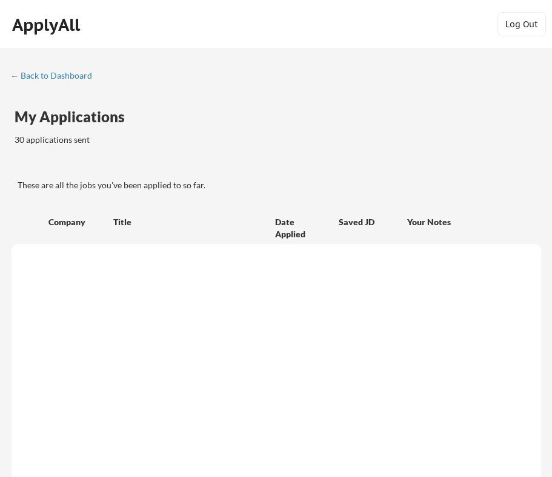
scroll to position [602, 0]
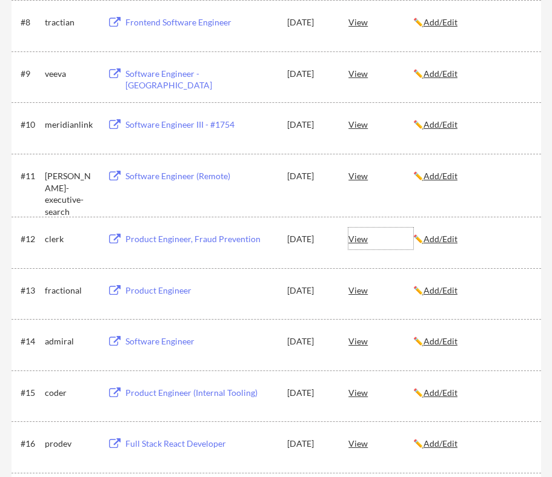
click at [363, 239] on div "View" at bounding box center [380, 239] width 65 height 22
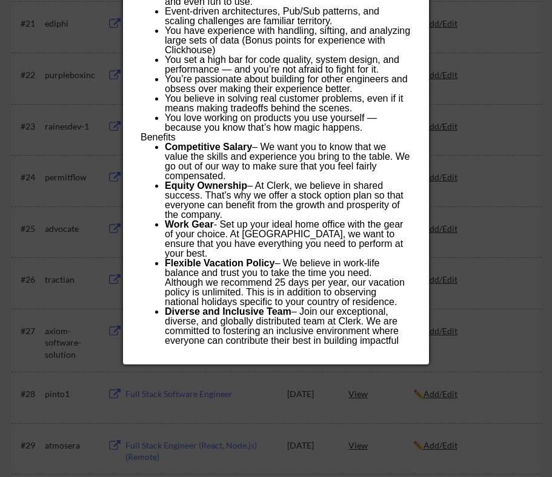
scroll to position [1284, 0]
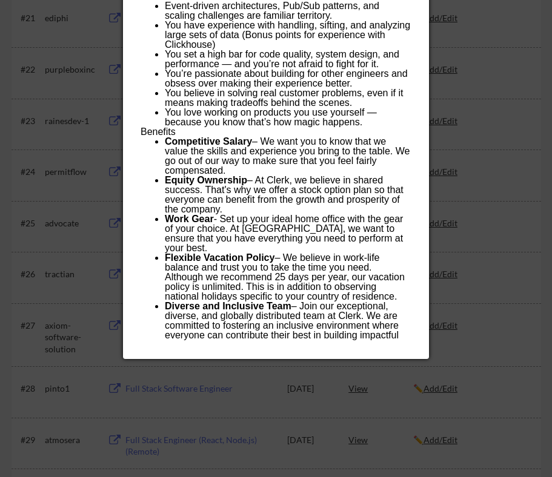
drag, startPoint x: 346, startPoint y: 339, endPoint x: 286, endPoint y: 150, distance: 198.0
click at [285, 150] on ul "Competitive Salary – We want you to know that we value the skills and experienc…" at bounding box center [275, 243] width 270 height 213
click at [355, 313] on p "Diverse and Inclusive Team – Join our exceptional, diverse, and globally distri…" at bounding box center [288, 326] width 246 height 48
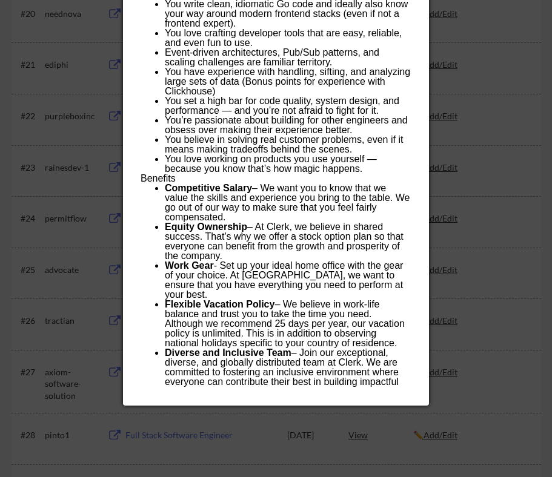
scroll to position [1304, 0]
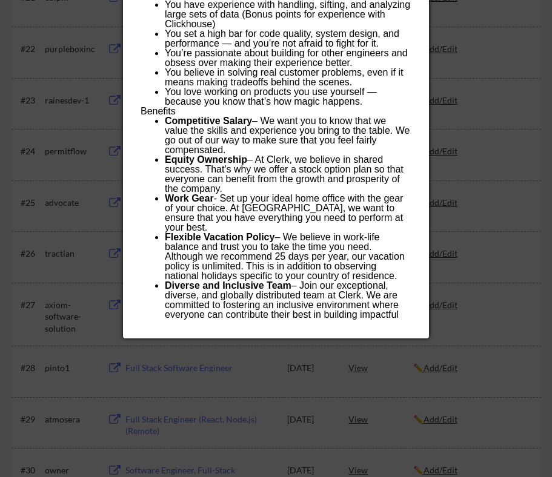
drag, startPoint x: 139, startPoint y: 208, endPoint x: 343, endPoint y: 313, distance: 229.1
copy div "About Clerk Clerk is on a mission to solve user management once and for all. We…"
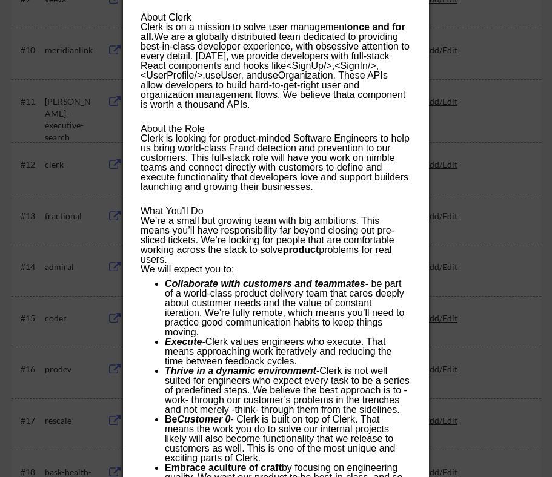
scroll to position [572, 0]
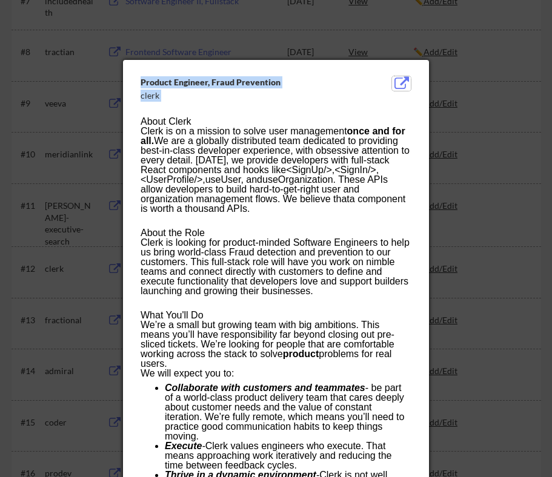
click at [395, 76] on button at bounding box center [401, 83] width 19 height 15
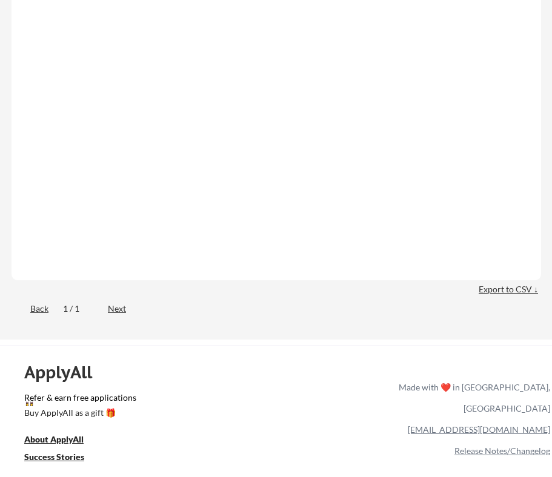
scroll to position [572, 0]
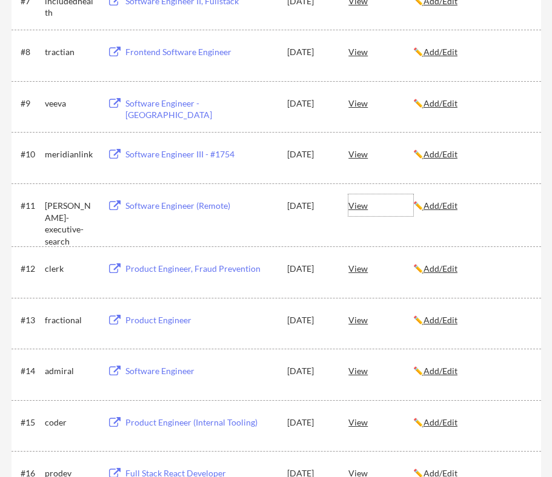
click at [364, 206] on div "View" at bounding box center [380, 205] width 65 height 22
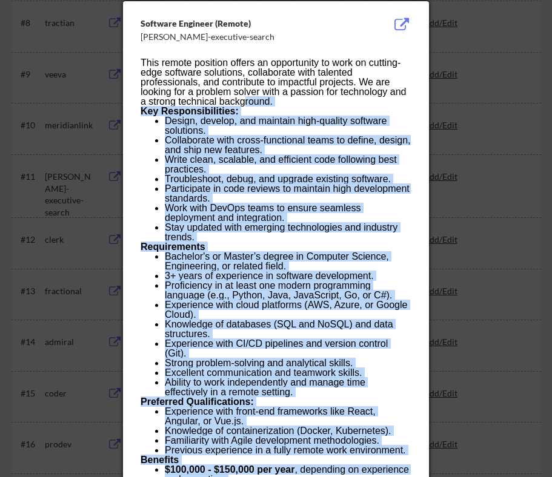
scroll to position [589, 0]
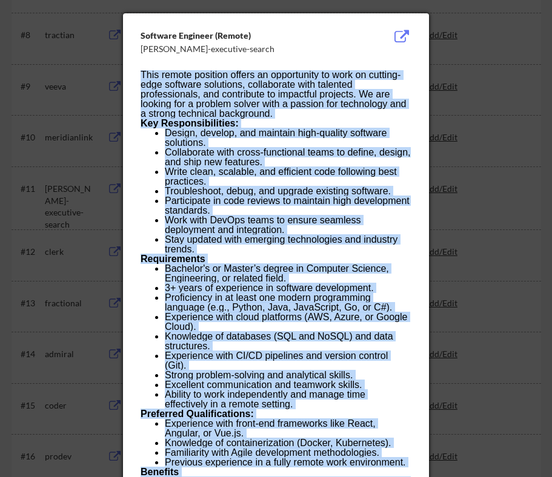
drag, startPoint x: 258, startPoint y: 357, endPoint x: 142, endPoint y: 74, distance: 304.9
copy div "Lore ipsumd sitametc adipis el seddoeiusmo te inci ut laboree-dolo magnaali eni…"
click at [400, 34] on button at bounding box center [401, 37] width 19 height 15
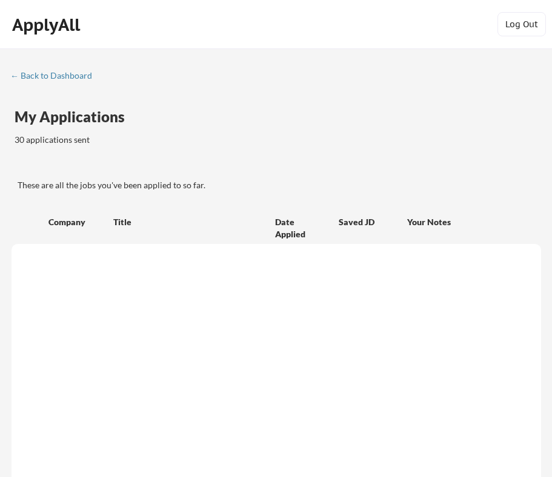
scroll to position [589, 0]
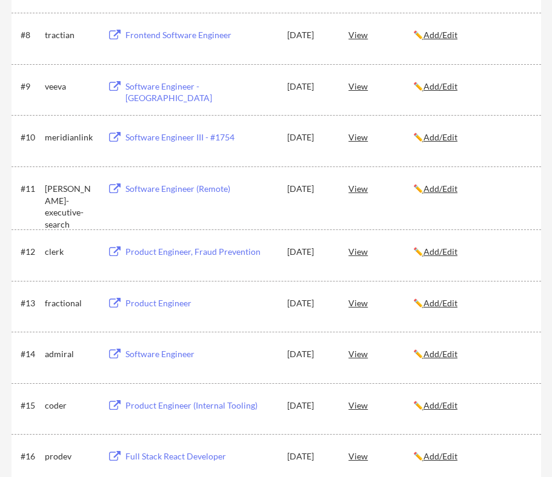
click at [355, 143] on div "View" at bounding box center [380, 137] width 65 height 22
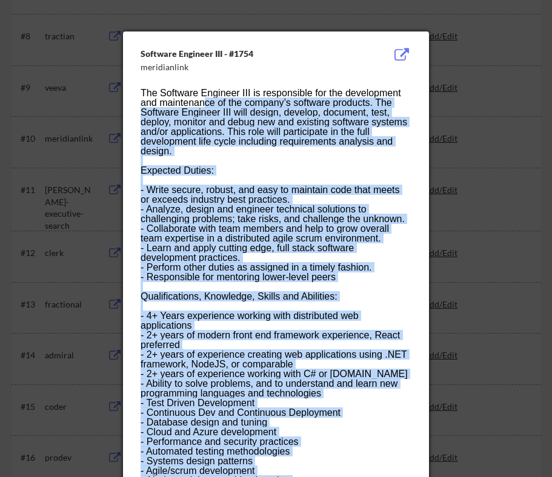
scroll to position [586, 0]
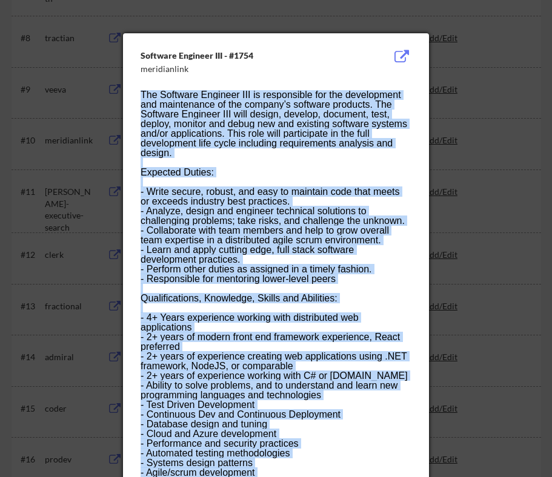
drag, startPoint x: 209, startPoint y: 191, endPoint x: 140, endPoint y: 91, distance: 121.4
click at [140, 91] on div "The Software Engineer III is responsible for the development and maintenance of…" at bounding box center [275, 448] width 270 height 717
copy div "The Software Engineer III is responsible for the development and maintenance of…"
click at [396, 54] on button at bounding box center [401, 57] width 19 height 15
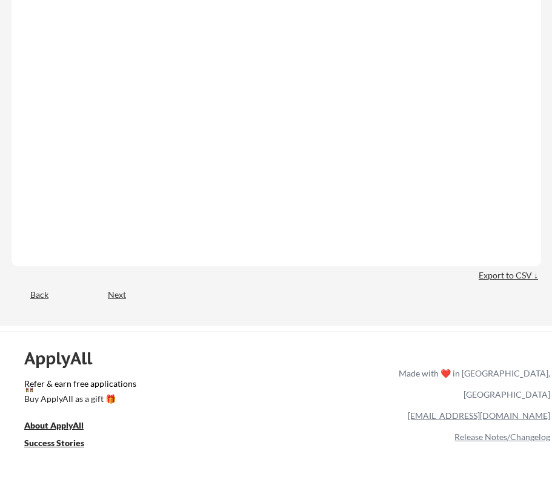
scroll to position [586, 0]
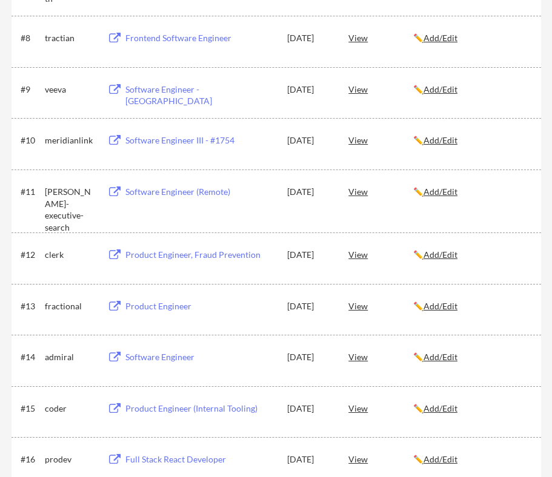
click at [362, 91] on div "View" at bounding box center [380, 89] width 65 height 22
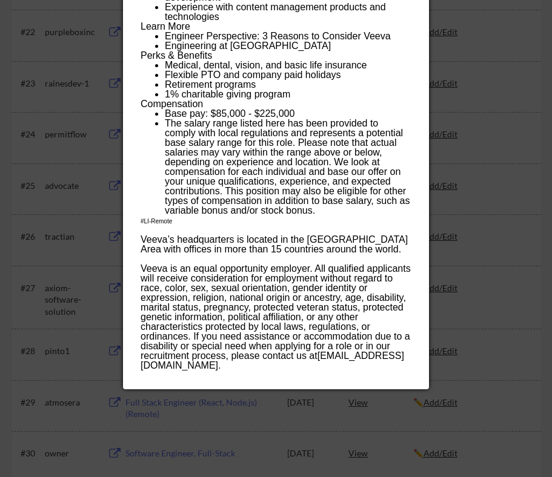
scroll to position [1325, 0]
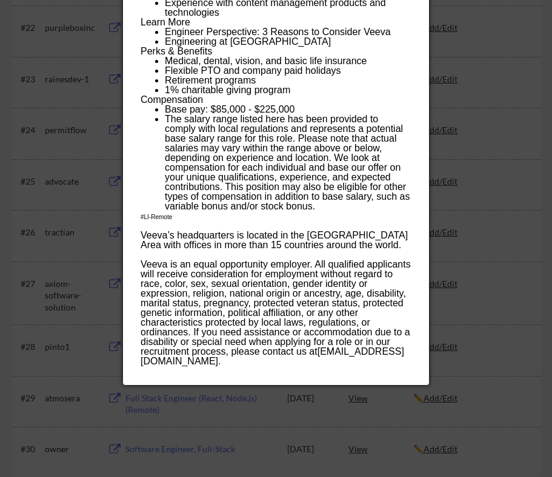
click at [321, 361] on div "Veeva is an equal opportunity employer. All qualified applicants will receive c…" at bounding box center [275, 313] width 270 height 107
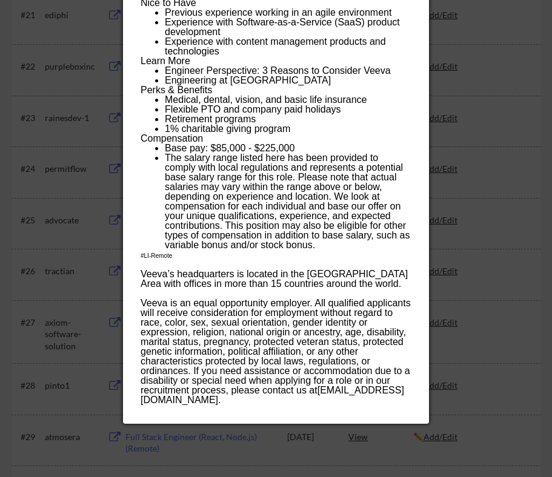
scroll to position [1358, 0]
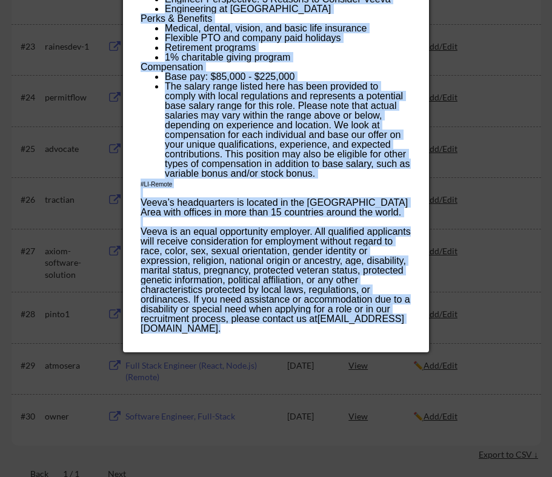
drag, startPoint x: 315, startPoint y: 361, endPoint x: 330, endPoint y: 326, distance: 38.0
click at [330, 326] on div "Veeva is an equal opportunity employer. All qualified applicants will receive c…" at bounding box center [275, 280] width 270 height 107
copy div "Veeva Systems is a mission-driven organization and pioneer in industry cloud, h…"
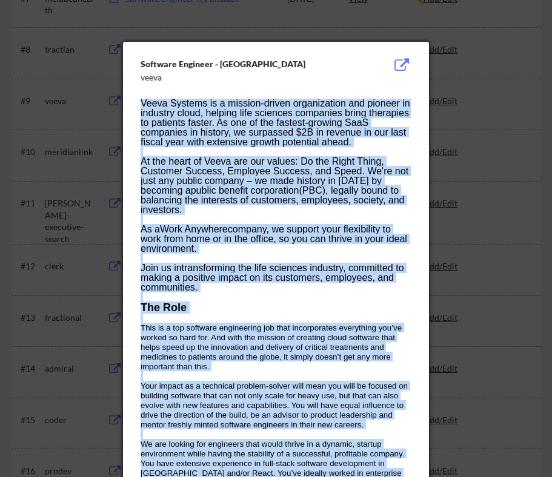
scroll to position [560, 0]
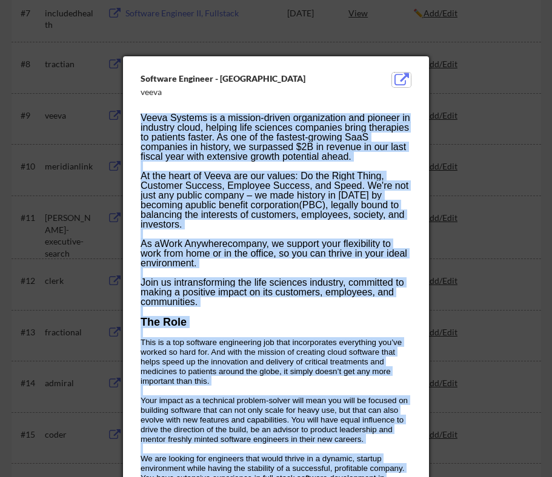
click at [403, 80] on button at bounding box center [401, 80] width 19 height 15
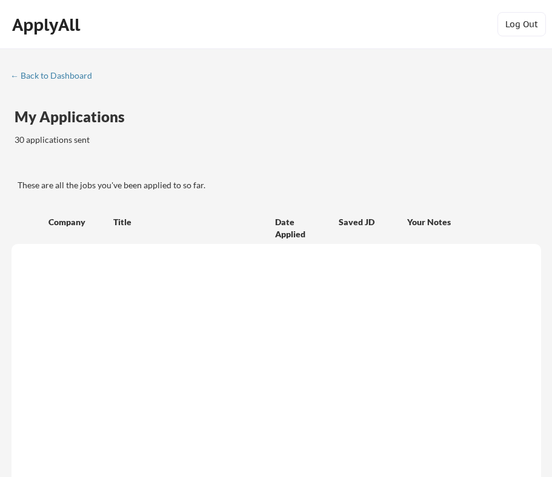
scroll to position [560, 0]
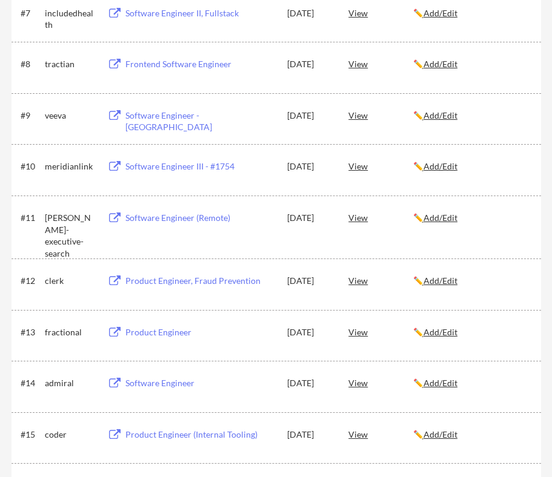
click at [363, 66] on div "View" at bounding box center [380, 64] width 65 height 22
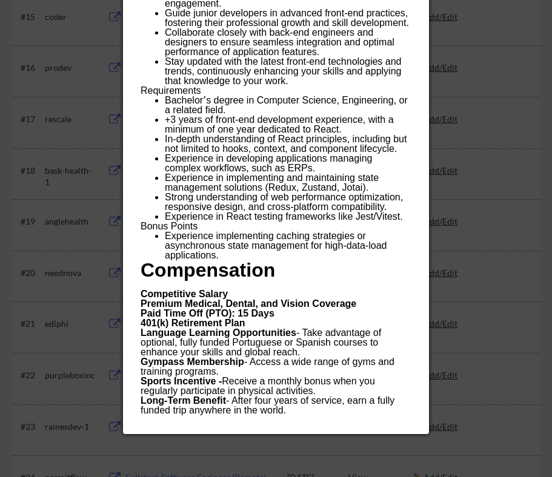
scroll to position [983, 0]
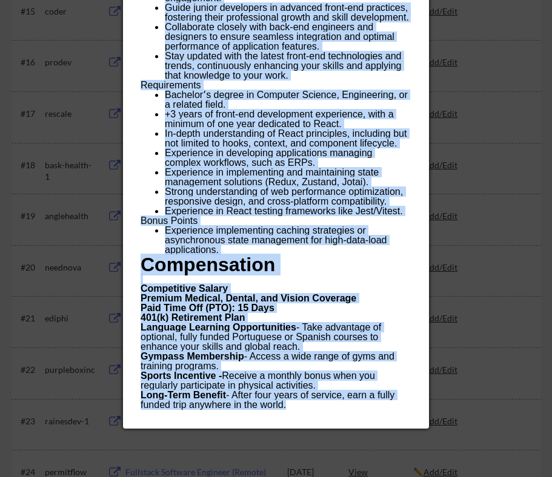
drag, startPoint x: 141, startPoint y: 119, endPoint x: 311, endPoint y: 406, distance: 333.6
click at [311, 406] on div "Software at TRACTIAN The software department at TRACTIAN is at the forefront of…" at bounding box center [275, 37] width 270 height 746
copy div "The software department at TRACTIAN is at the forefront of innovation, crafting…"
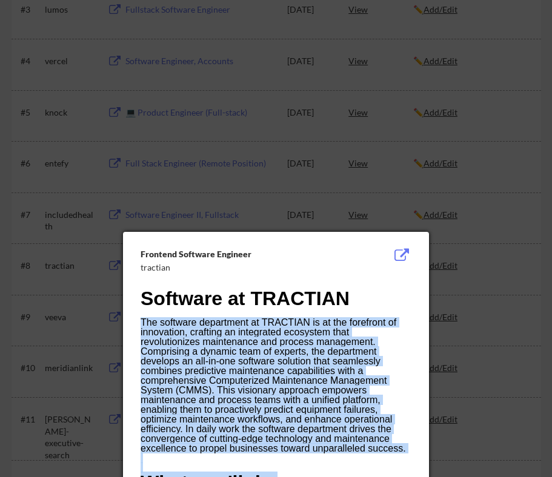
scroll to position [353, 0]
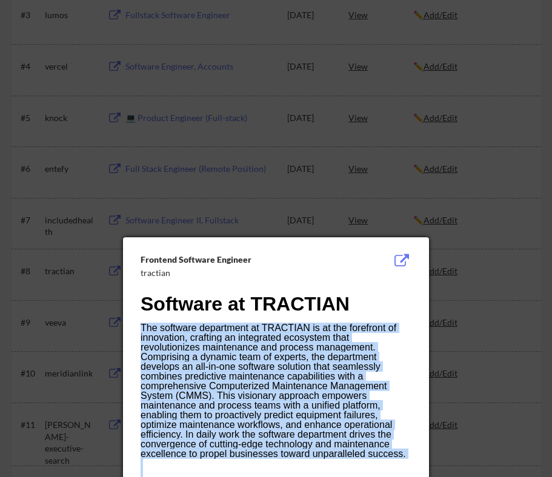
click at [397, 258] on button at bounding box center [401, 261] width 19 height 15
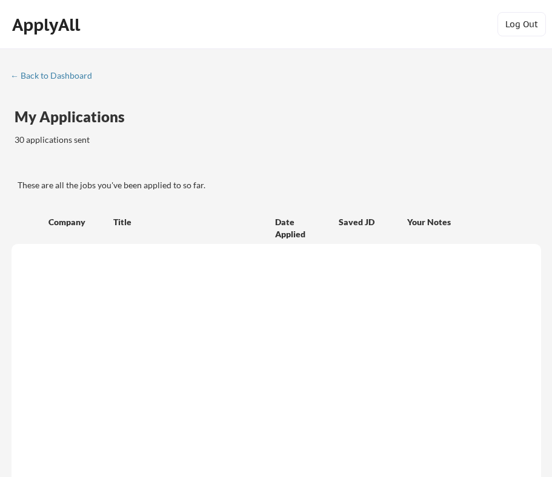
scroll to position [353, 0]
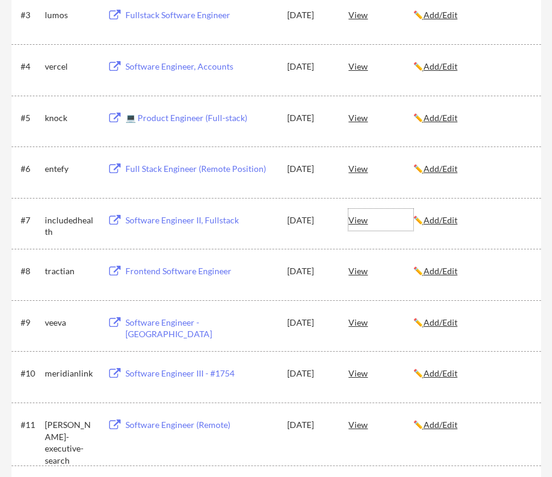
click at [359, 216] on div "View" at bounding box center [380, 220] width 65 height 22
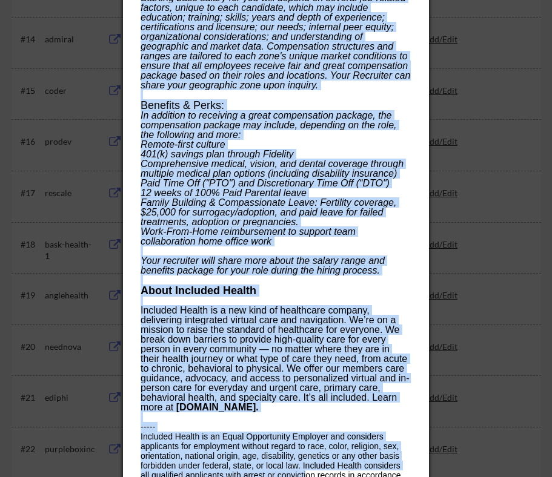
scroll to position [965, 0]
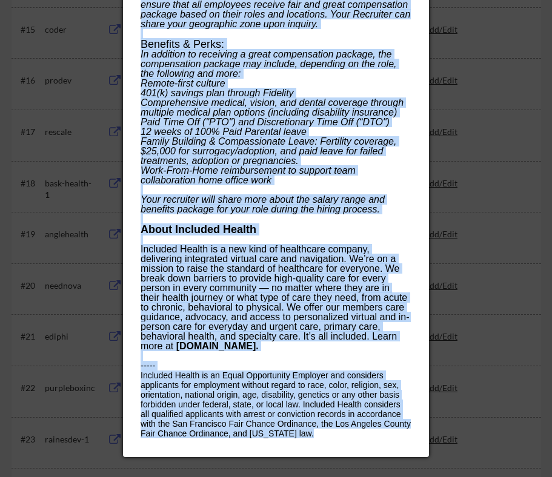
drag, startPoint x: 139, startPoint y: 90, endPoint x: 328, endPoint y: 431, distance: 389.7
copy div "Job Summary: Software Engineer II, Fullstack is responsible for building fast, …"
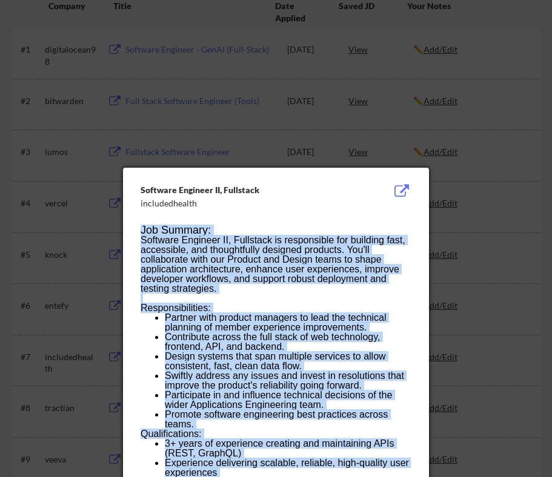
scroll to position [208, 0]
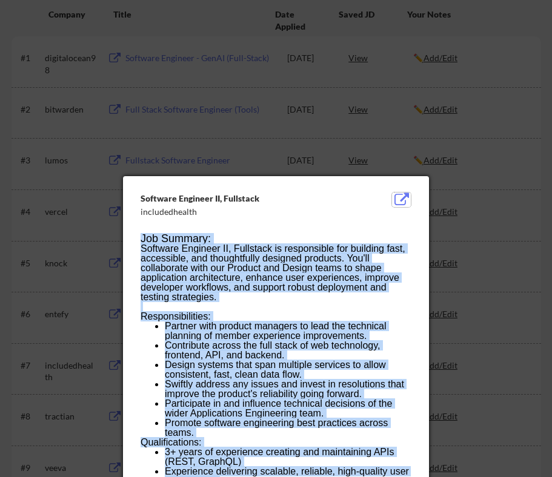
click at [400, 200] on button at bounding box center [401, 200] width 19 height 15
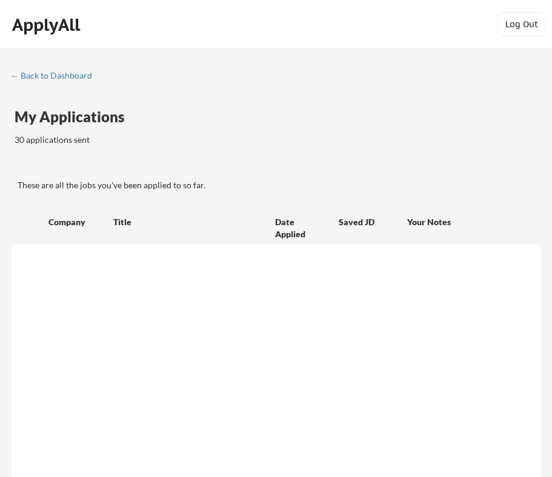
scroll to position [208, 0]
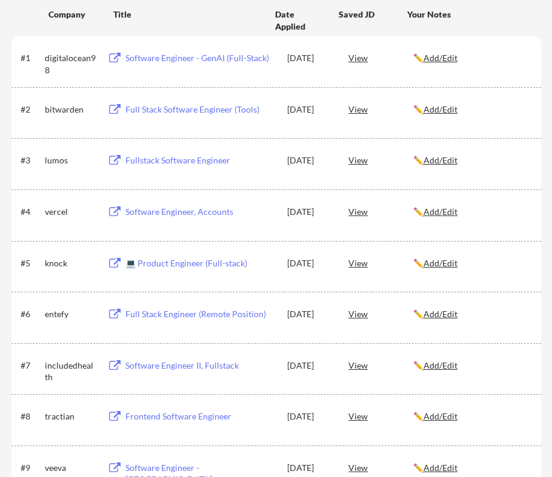
click at [360, 312] on div "View" at bounding box center [380, 314] width 65 height 22
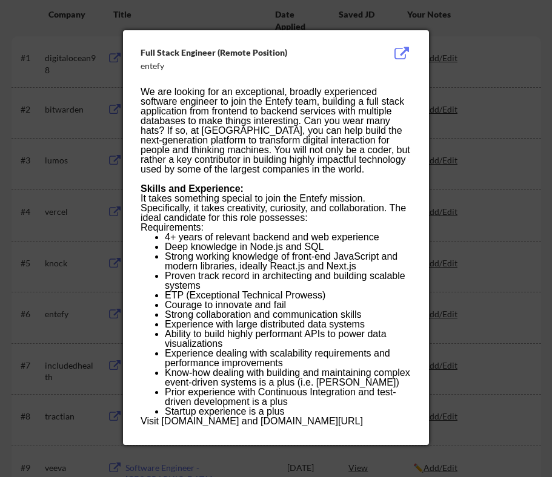
drag, startPoint x: 344, startPoint y: 421, endPoint x: 145, endPoint y: 94, distance: 382.5
click at [145, 94] on div "We are looking for an exceptional, broadly experienced software engineer to joi…" at bounding box center [275, 256] width 270 height 339
copy div "e are looking for an exceptional, broadly experienced software engineer to join…"
click at [397, 59] on button at bounding box center [401, 54] width 19 height 15
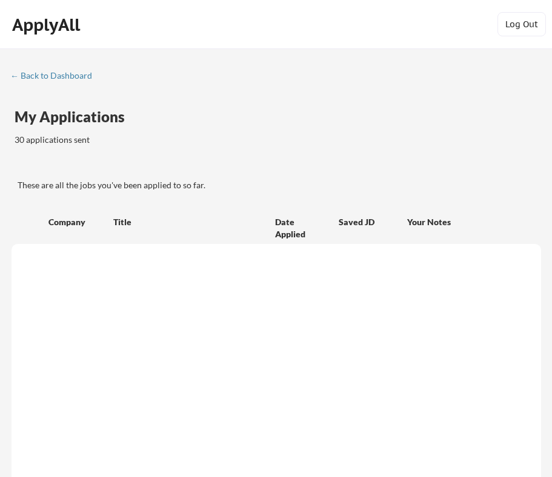
scroll to position [208, 0]
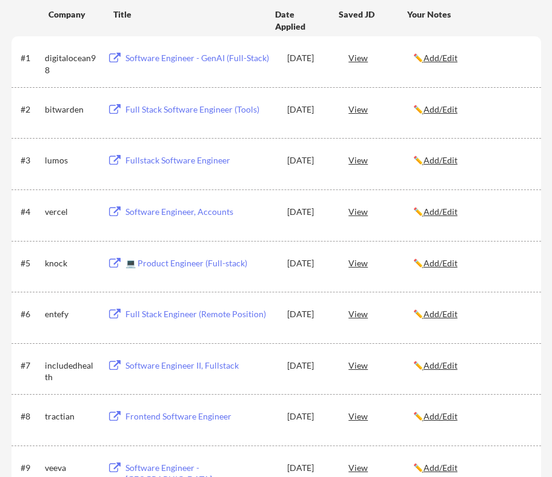
click at [360, 266] on div "View" at bounding box center [380, 263] width 65 height 22
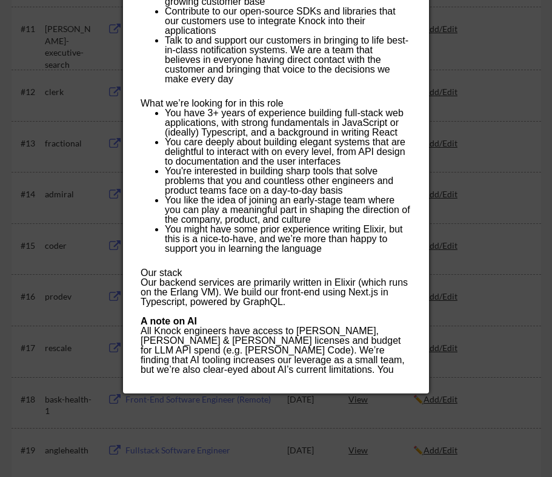
scroll to position [783, 0]
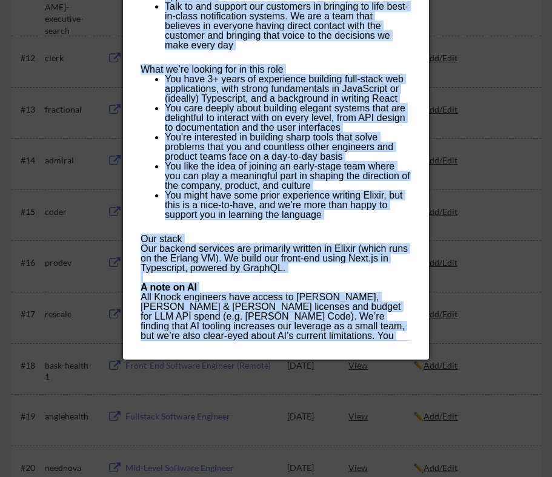
drag, startPoint x: 142, startPoint y: 90, endPoint x: 337, endPoint y: 336, distance: 313.8
copy div "Lorem ip do s ametcon ad elit seddoeiu temporincid utla etdol magna al e admi v…"
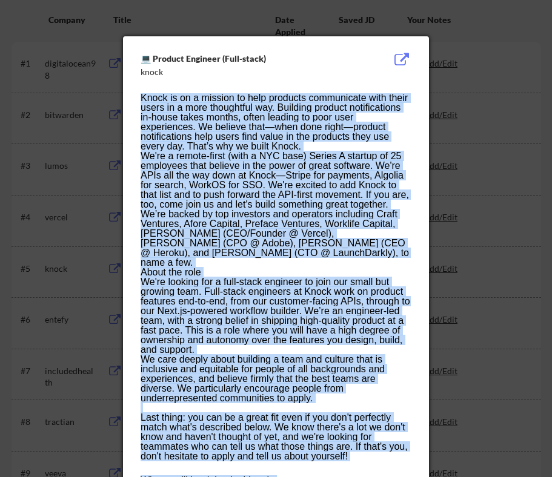
scroll to position [199, 0]
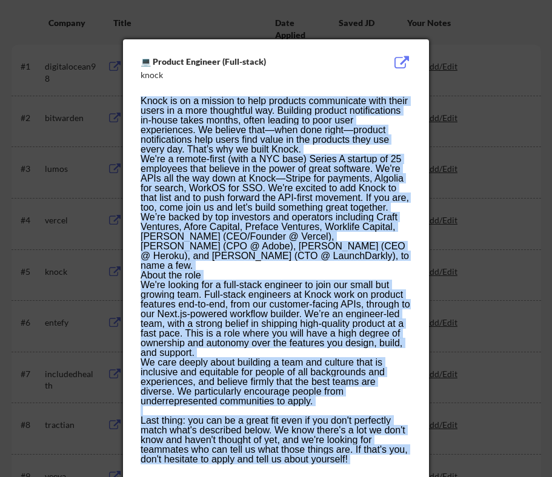
click at [401, 56] on button at bounding box center [401, 63] width 19 height 15
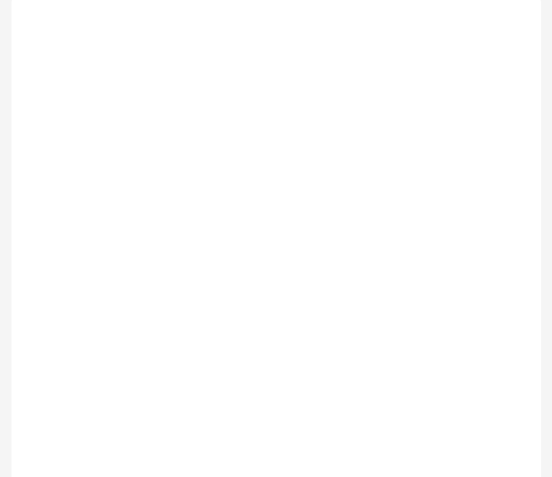
scroll to position [199, 0]
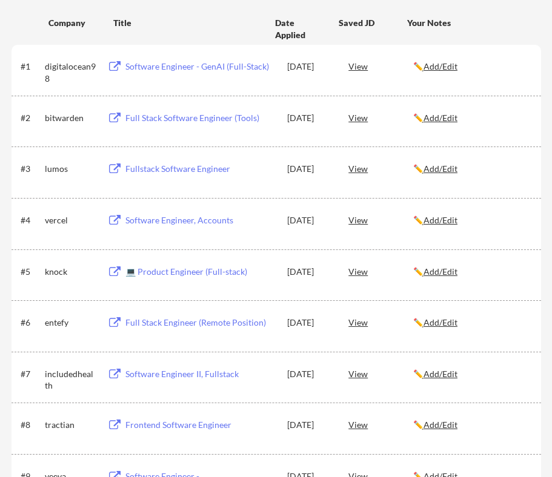
click at [366, 271] on div "View" at bounding box center [380, 271] width 65 height 22
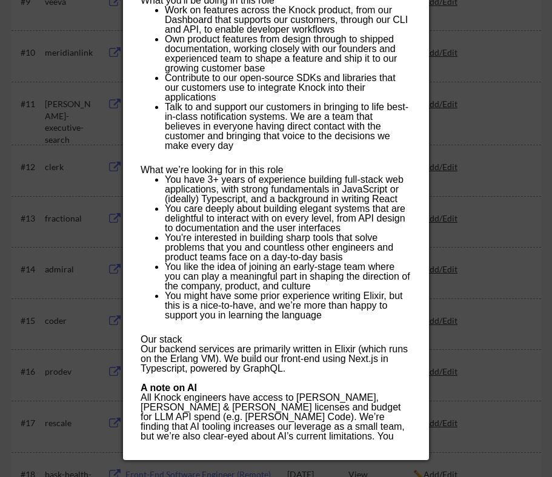
scroll to position [0, 0]
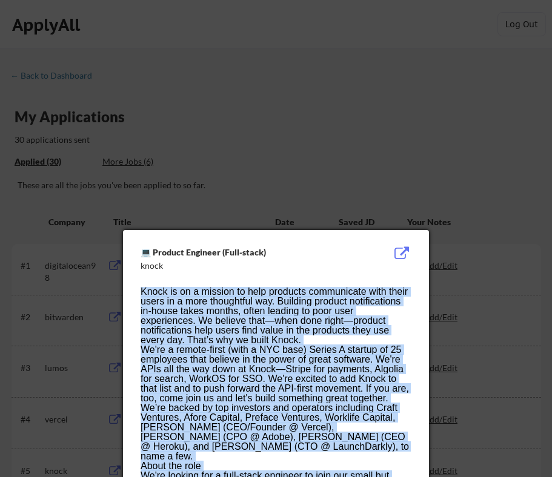
drag, startPoint x: 349, startPoint y: 133, endPoint x: 143, endPoint y: 292, distance: 260.4
copy div "Lorem ip do s ametcon ad elit seddoeiu temporincid utla etdol magna al e admi v…"
click at [399, 250] on button at bounding box center [401, 253] width 19 height 15
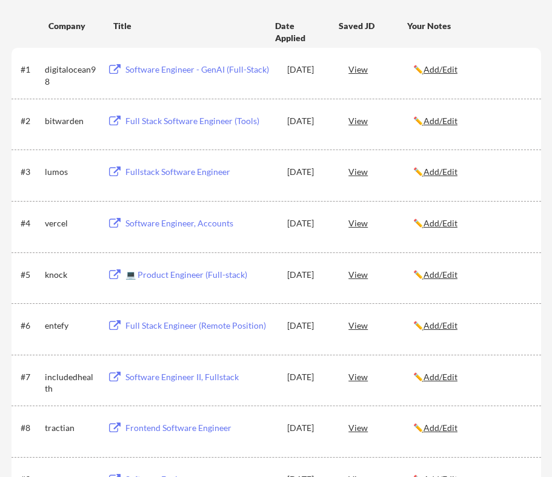
scroll to position [193, 0]
